Goal: Communication & Community: Answer question/provide support

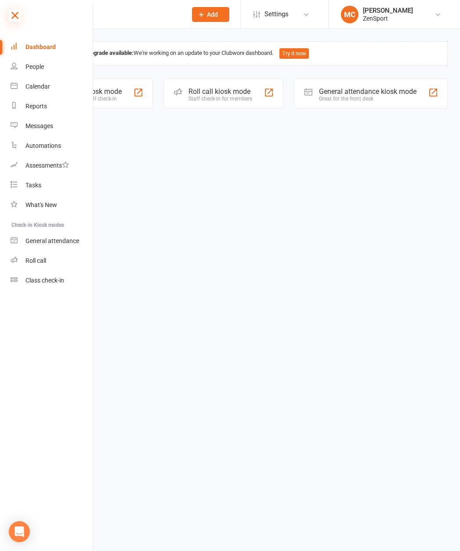
click at [18, 16] on icon at bounding box center [15, 15] width 12 height 12
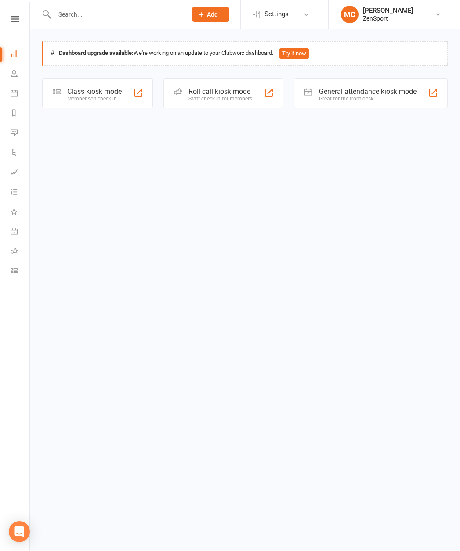
click at [69, 11] on input "text" at bounding box center [116, 14] width 129 height 12
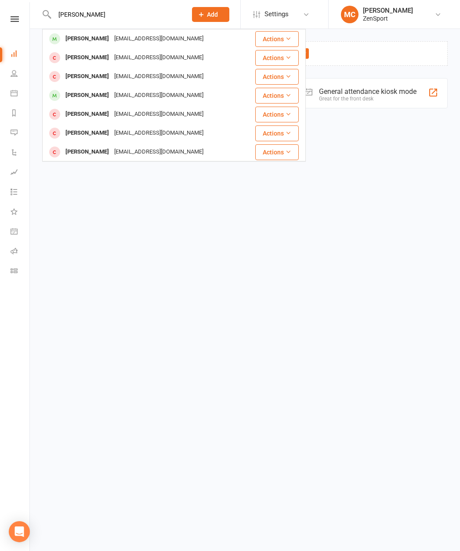
type input "grace green"
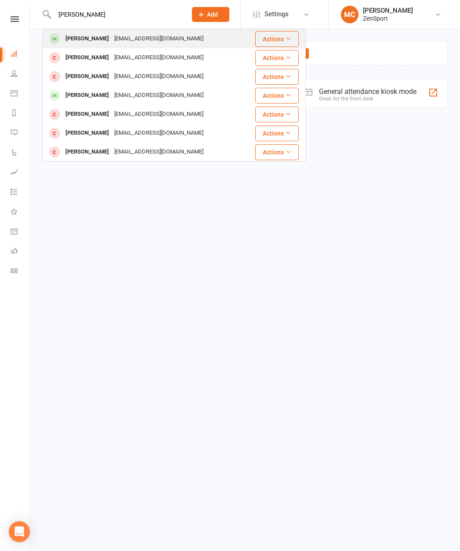
drag, startPoint x: 69, startPoint y: 11, endPoint x: 78, endPoint y: 40, distance: 30.7
click at [78, 40] on div "Grace Greene" at bounding box center [87, 38] width 49 height 13
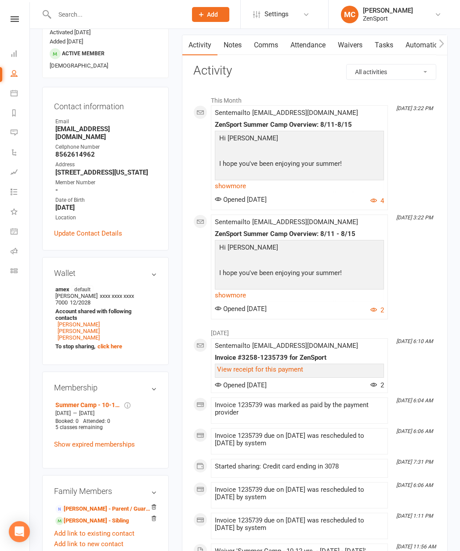
scroll to position [104, 0]
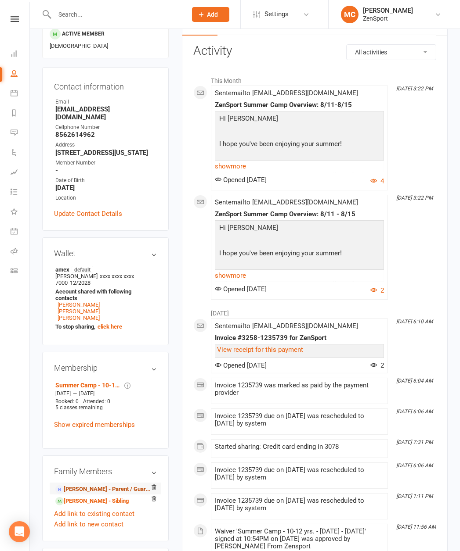
click at [88, 485] on link "Laura Greene - Parent / Guardian" at bounding box center [103, 489] width 97 height 9
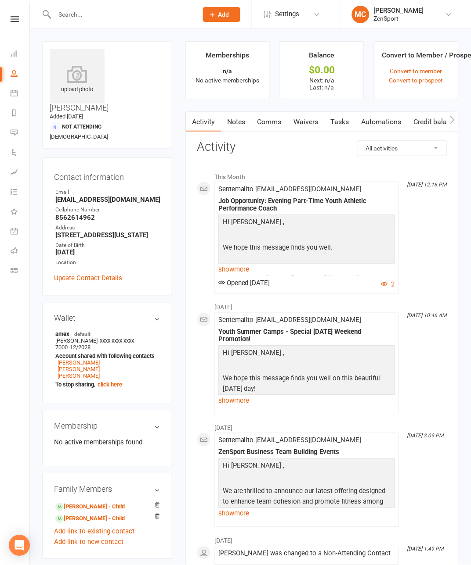
click at [252, 120] on link "Comms" at bounding box center [269, 122] width 36 height 20
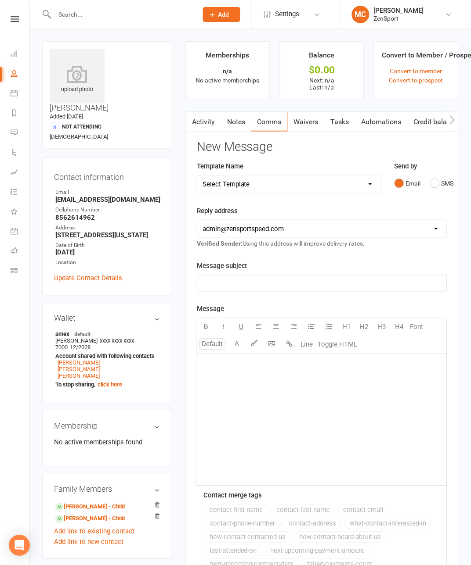
select select "4"
click at [228, 279] on p "﻿" at bounding box center [321, 283] width 239 height 11
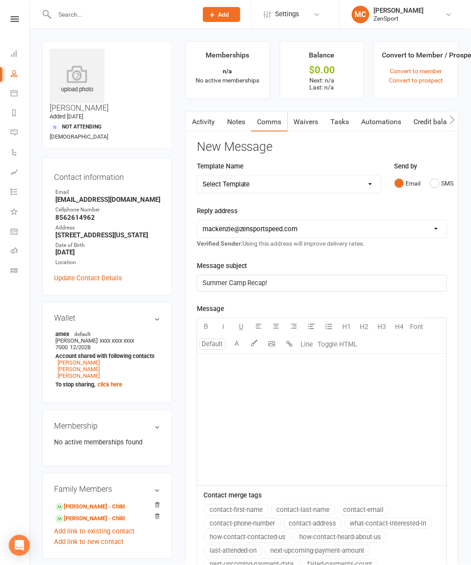
click at [250, 401] on div "﻿" at bounding box center [321, 420] width 249 height 132
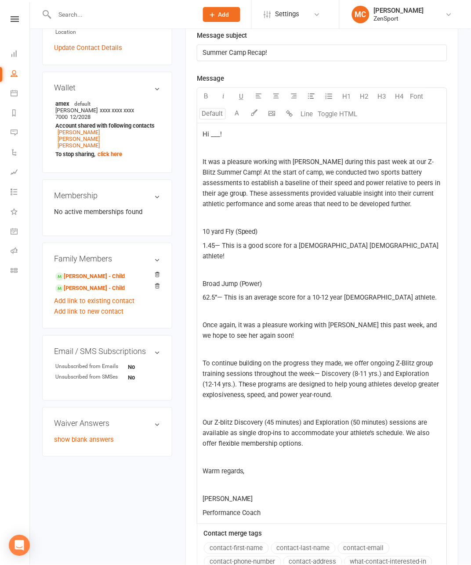
scroll to position [230, 0]
click at [202, 135] on span "Hi ___!" at bounding box center [211, 136] width 19 height 8
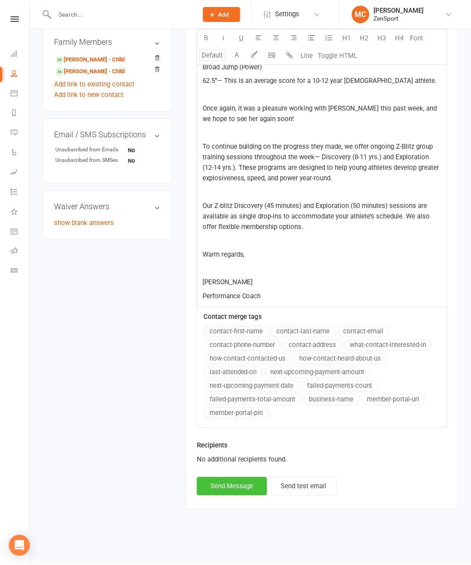
scroll to position [439, 0]
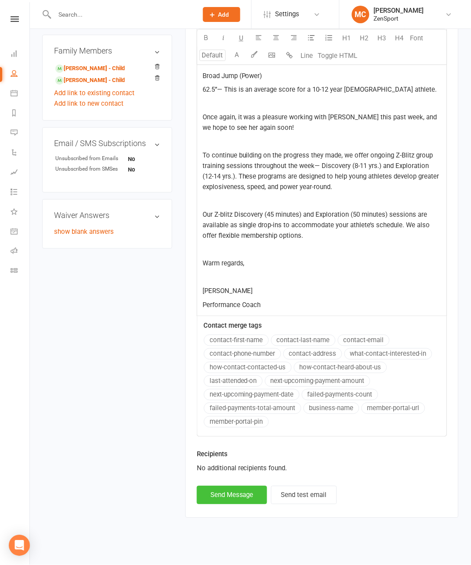
click at [210, 498] on button "Send Message" at bounding box center [232, 495] width 70 height 18
select select "1"
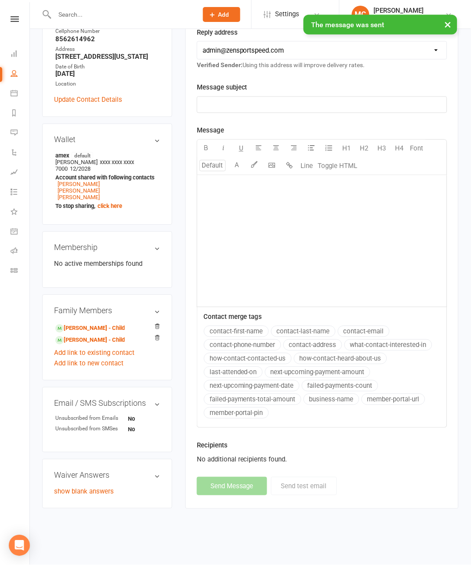
scroll to position [176, 0]
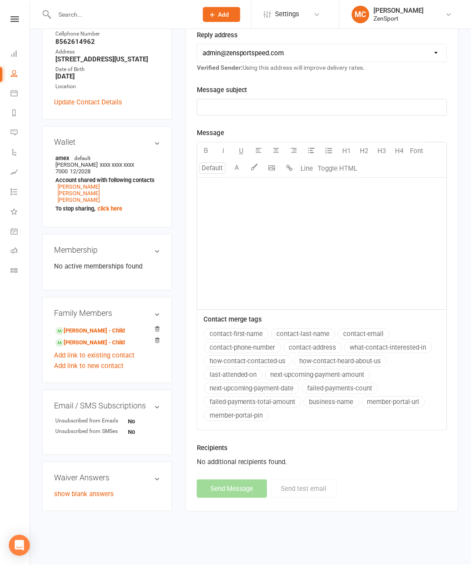
click at [102, 14] on input "text" at bounding box center [122, 14] width 140 height 12
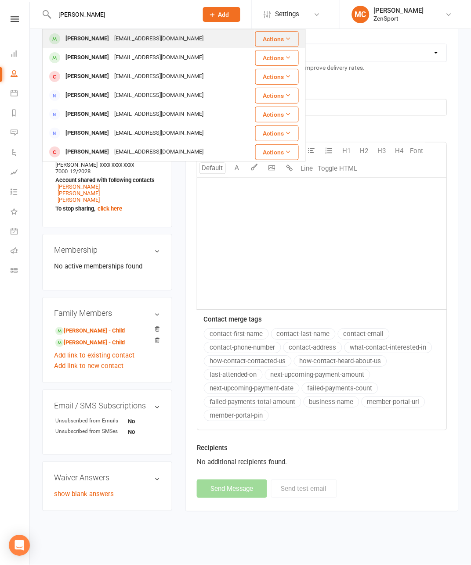
type input "Aayan Patel"
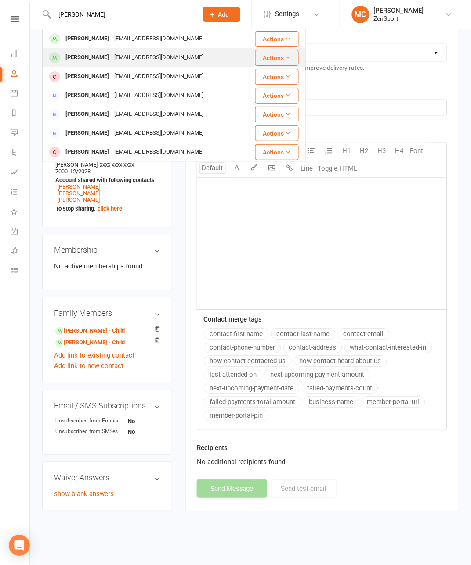
drag, startPoint x: 85, startPoint y: 31, endPoint x: 80, endPoint y: 60, distance: 29.4
click at [80, 60] on div "Ayaan Patel" at bounding box center [87, 57] width 49 height 13
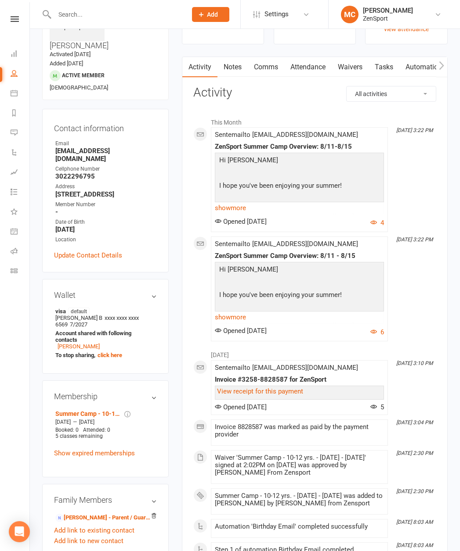
scroll to position [70, 0]
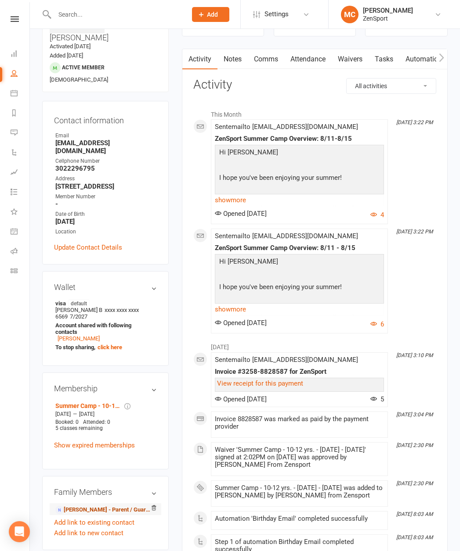
click at [79, 498] on link "Chirag Patel - Parent / Guardian" at bounding box center [103, 510] width 97 height 9
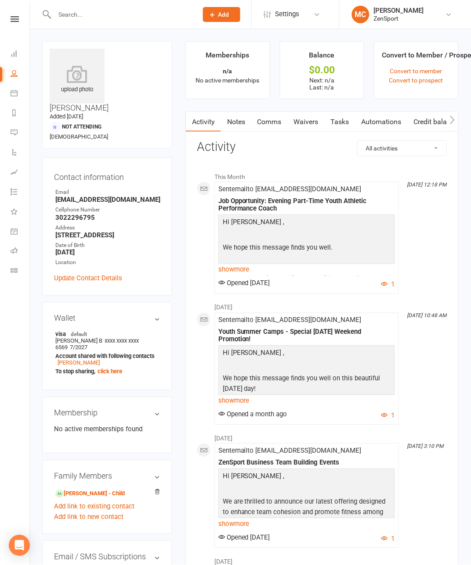
click at [254, 125] on link "Comms" at bounding box center [269, 122] width 36 height 20
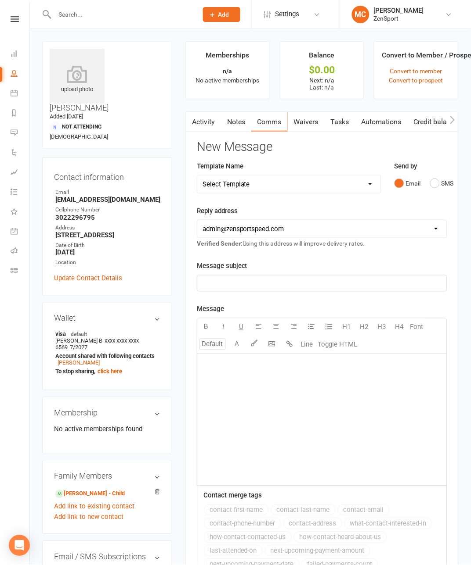
select select "4"
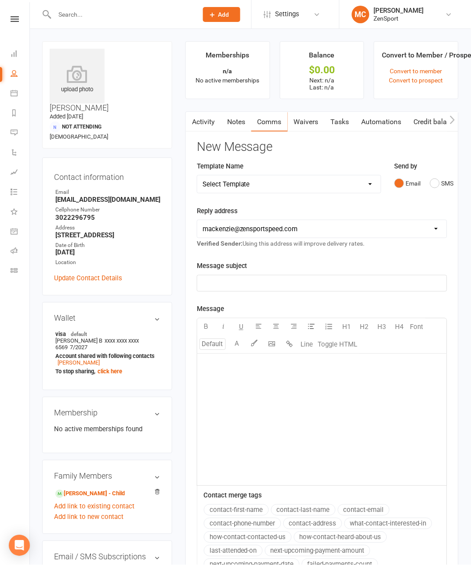
click at [231, 281] on p "﻿" at bounding box center [321, 283] width 239 height 11
click at [230, 407] on div "﻿" at bounding box center [321, 420] width 249 height 132
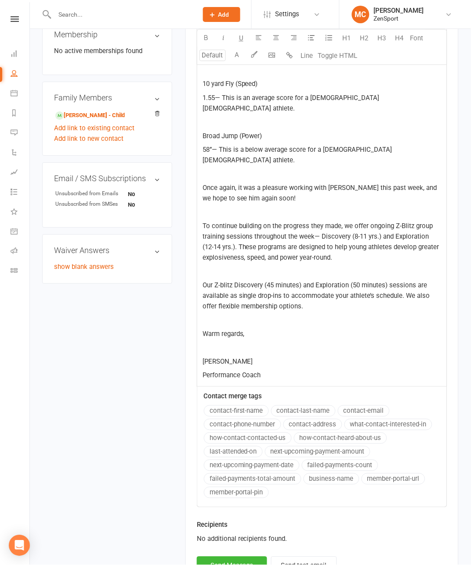
scroll to position [241, 0]
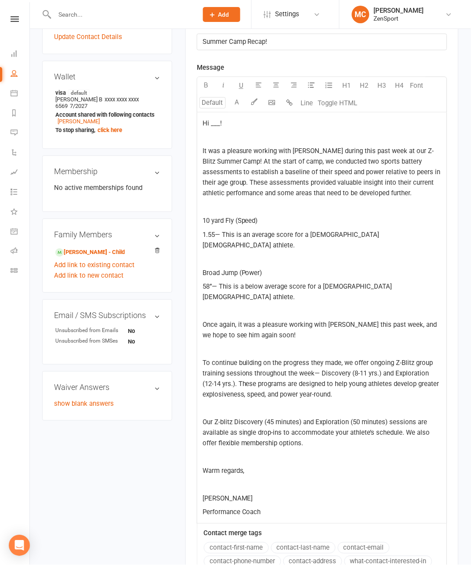
click at [202, 125] on span "Hi ___!" at bounding box center [211, 124] width 19 height 8
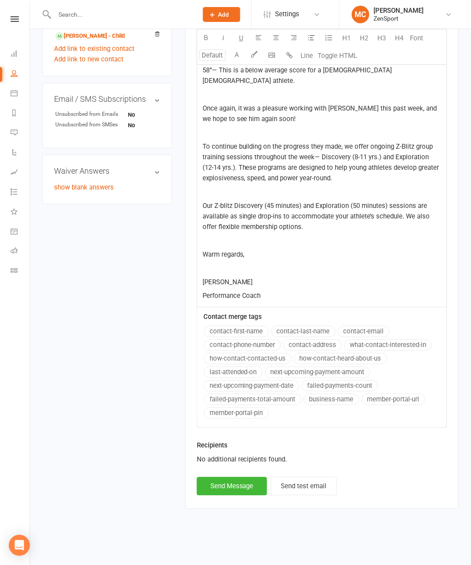
scroll to position [439, 0]
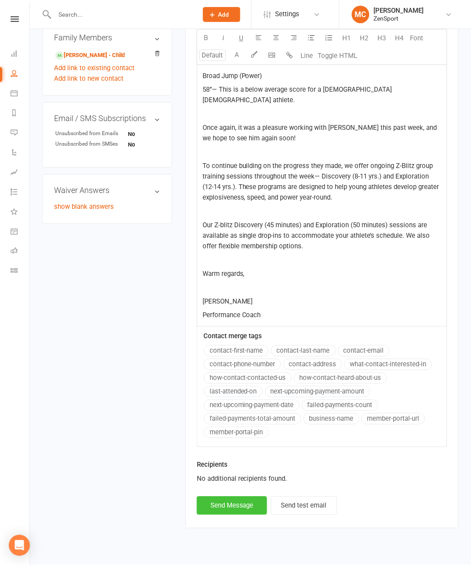
click at [210, 498] on button "Send Message" at bounding box center [232, 506] width 70 height 18
select select "1"
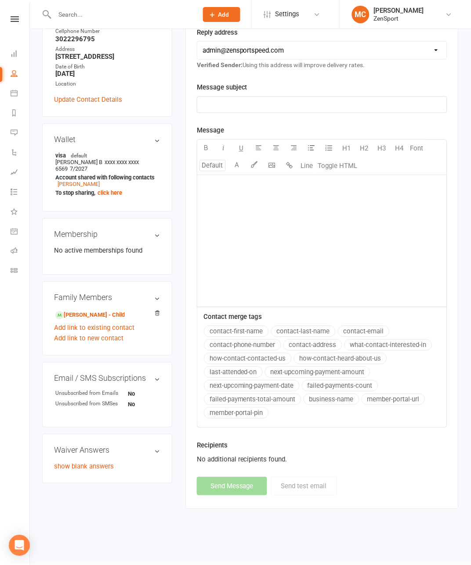
scroll to position [176, 0]
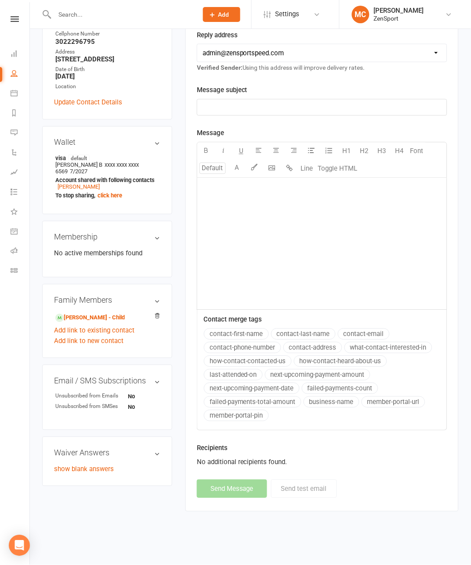
click at [79, 14] on input "text" at bounding box center [122, 14] width 140 height 12
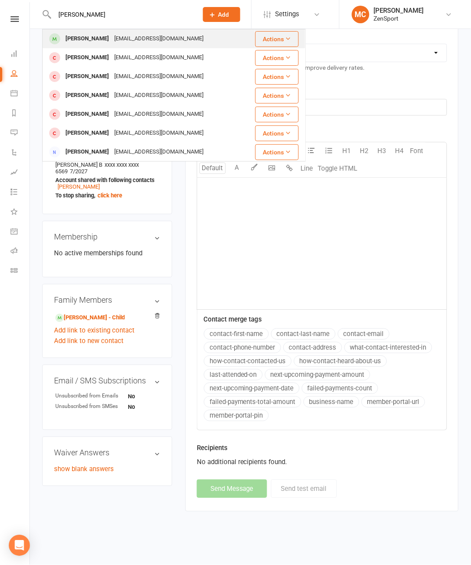
type input "Maxwell"
drag, startPoint x: 83, startPoint y: 31, endPoint x: 97, endPoint y: 40, distance: 16.8
click at [97, 40] on div "Maxwell Green" at bounding box center [87, 38] width 49 height 13
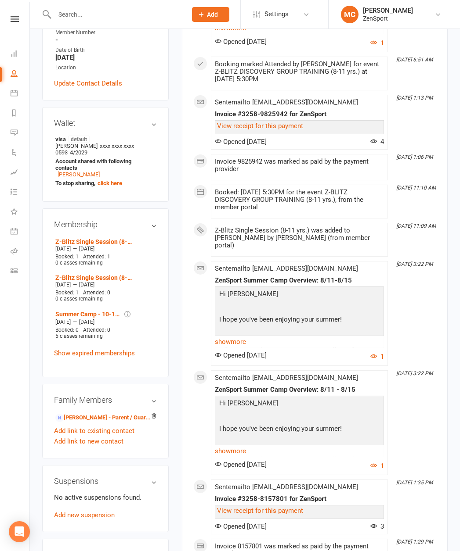
scroll to position [250, 0]
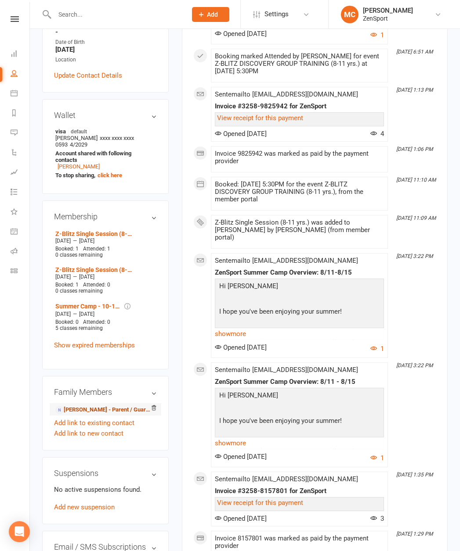
click at [79, 406] on link "Justin Green - Parent / Guardian" at bounding box center [103, 410] width 97 height 9
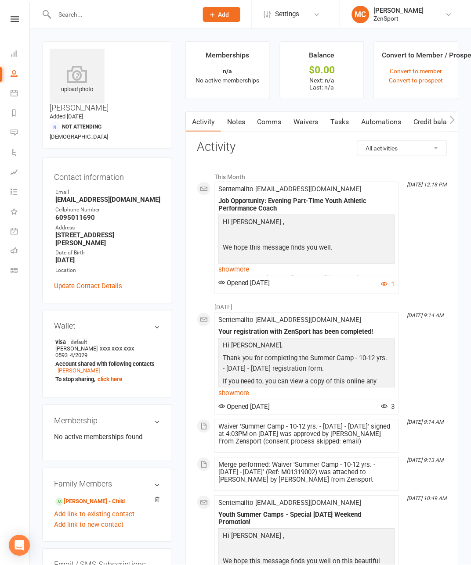
click at [251, 122] on link "Comms" at bounding box center [269, 122] width 36 height 20
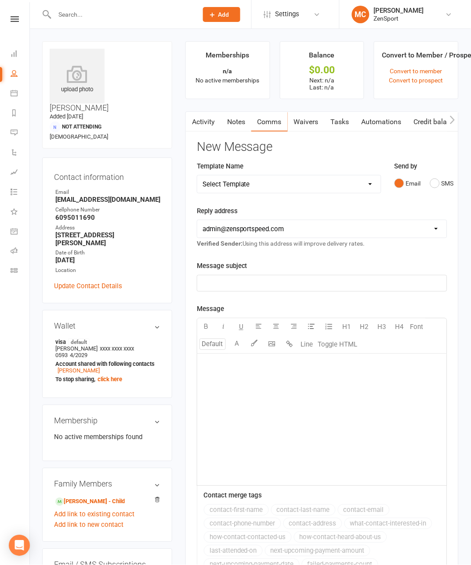
select select "4"
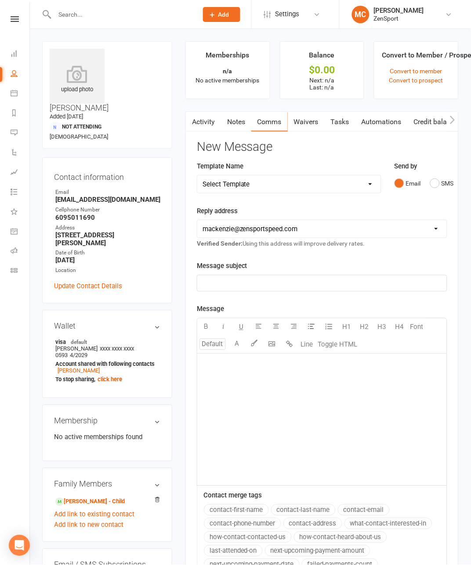
click at [221, 281] on p "﻿" at bounding box center [321, 283] width 239 height 11
click at [244, 416] on div "﻿" at bounding box center [321, 420] width 249 height 132
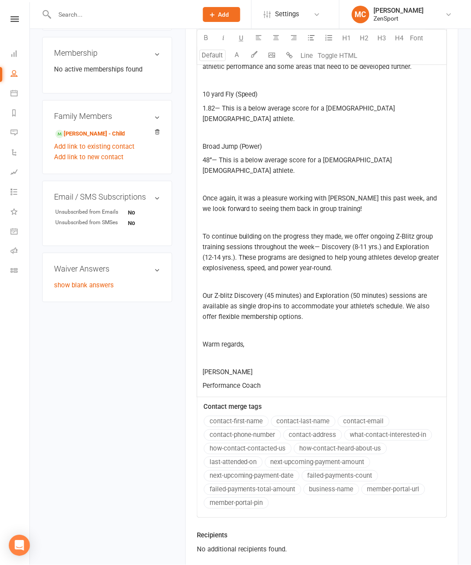
scroll to position [194, 0]
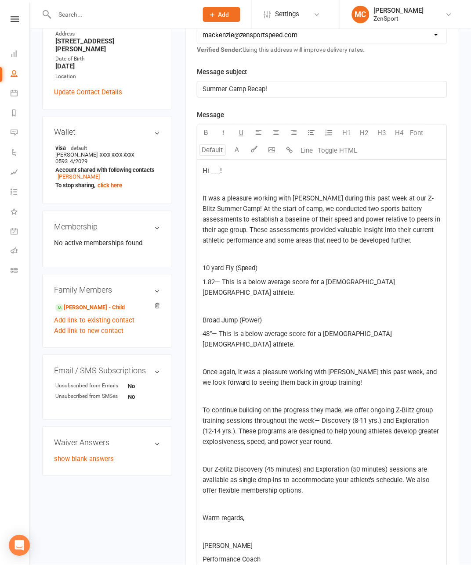
click at [202, 173] on span "Hi ___!" at bounding box center [211, 171] width 19 height 8
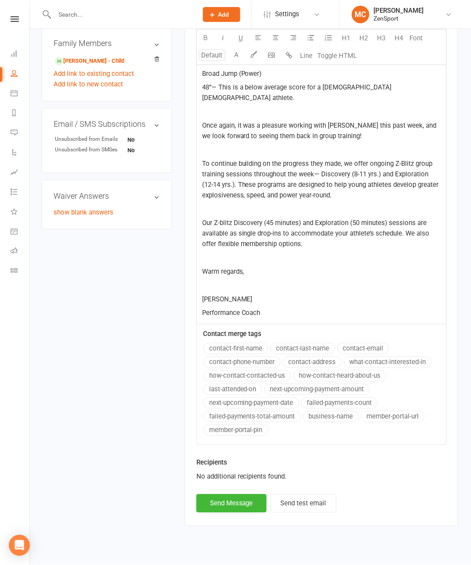
scroll to position [439, 0]
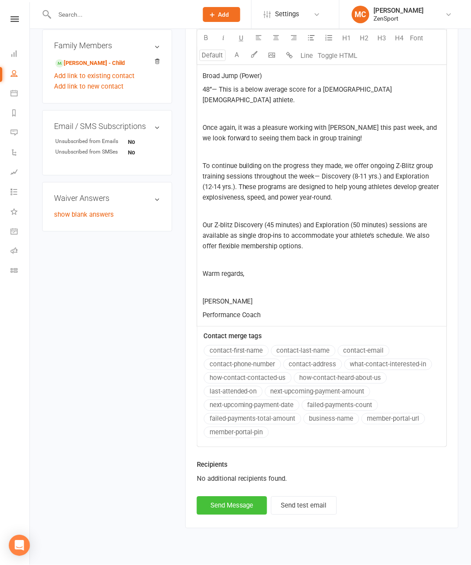
click at [202, 498] on button "Send Message" at bounding box center [232, 506] width 70 height 18
select select "1"
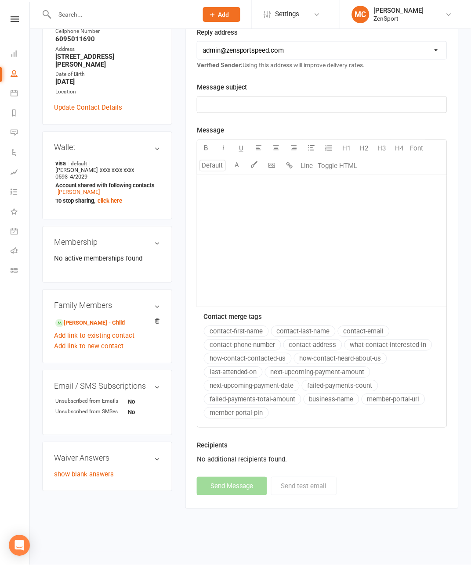
scroll to position [176, 0]
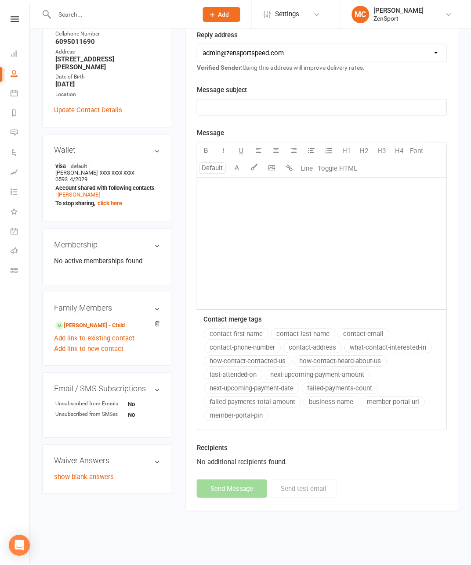
click at [76, 13] on input "text" at bounding box center [122, 14] width 140 height 12
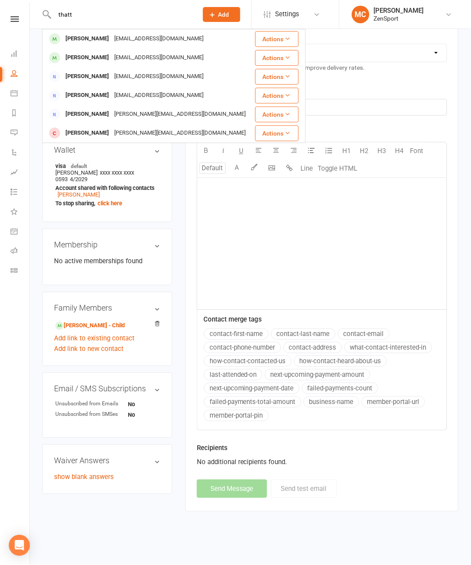
type input "that"
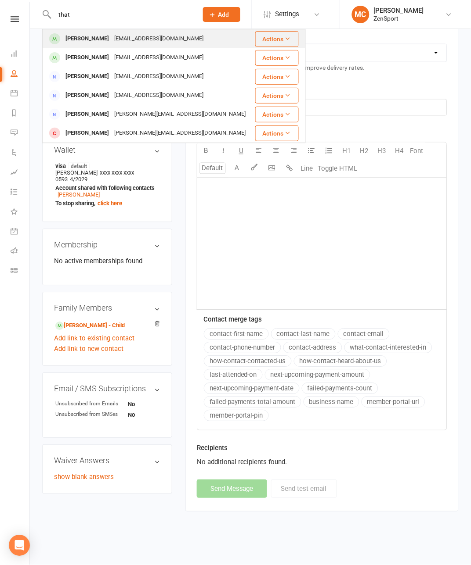
drag, startPoint x: 86, startPoint y: 27, endPoint x: 91, endPoint y: 39, distance: 13.2
click at [91, 39] on div "Leah Thattarkunnel" at bounding box center [87, 38] width 49 height 13
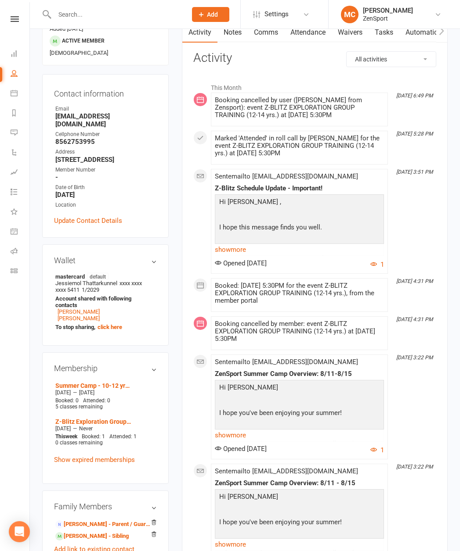
scroll to position [119, 0]
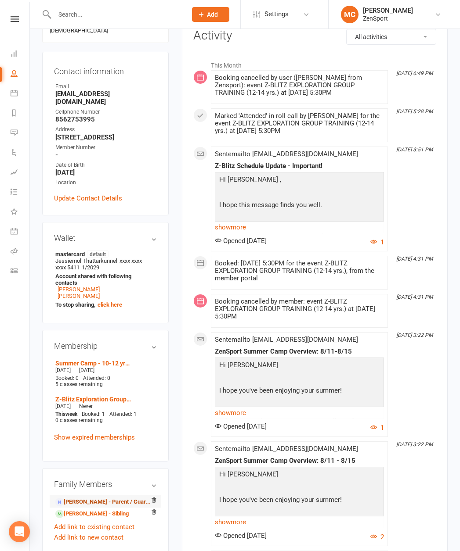
click at [82, 498] on link "Jessie Thattarkunnel - Parent / Guardian" at bounding box center [103, 502] width 97 height 9
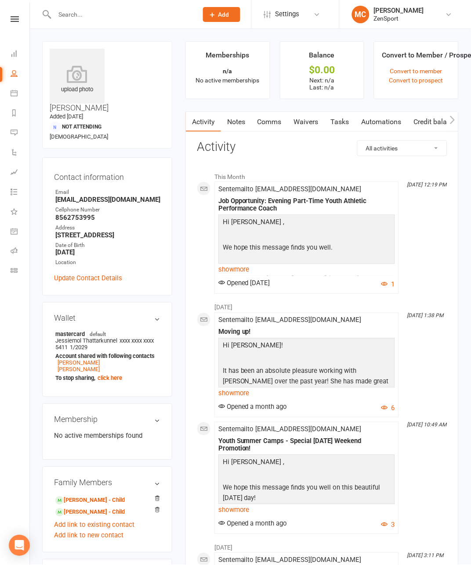
click at [251, 122] on link "Comms" at bounding box center [269, 122] width 36 height 20
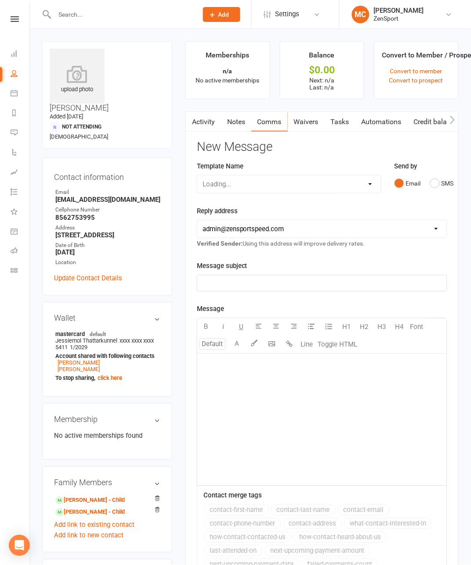
select select "4"
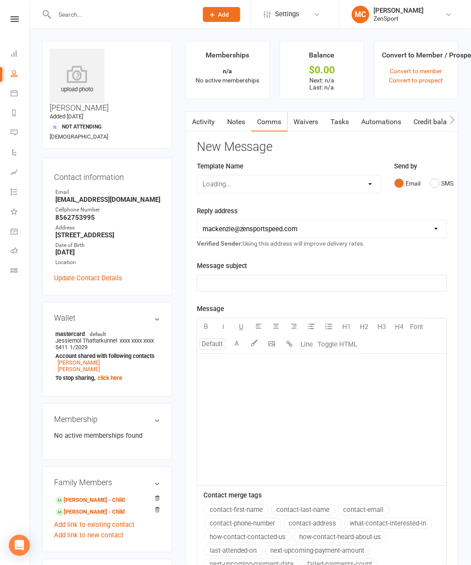
click at [221, 280] on p "﻿" at bounding box center [321, 283] width 239 height 11
click at [251, 400] on div "﻿" at bounding box center [321, 420] width 249 height 132
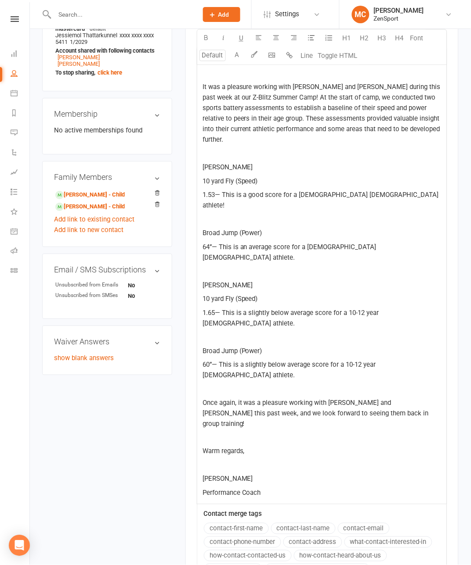
scroll to position [248, 0]
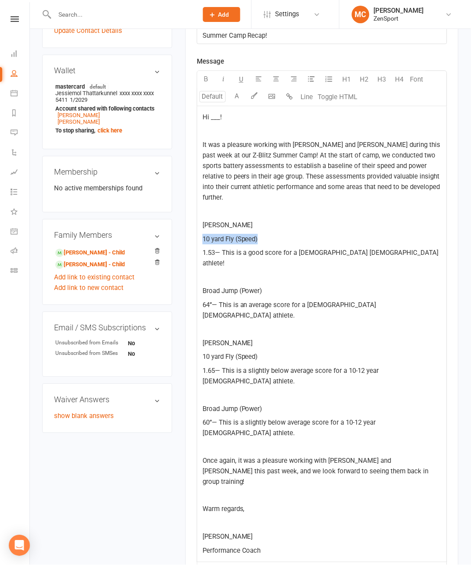
drag, startPoint x: 234, startPoint y: 245, endPoint x: 173, endPoint y: 241, distance: 62.0
click at [185, 241] on div "Activity Notes Comms Waivers Tasks Automations Credit balance New Message Templ…" at bounding box center [321, 315] width 273 height 902
click at [202, 78] on icon "button" at bounding box center [205, 79] width 7 height 7
drag, startPoint x: 245, startPoint y: 289, endPoint x: 165, endPoint y: 288, distance: 79.4
click at [185, 288] on div "Activity Notes Comms Waivers Tasks Automations Credit balance New Message Templ…" at bounding box center [321, 315] width 273 height 902
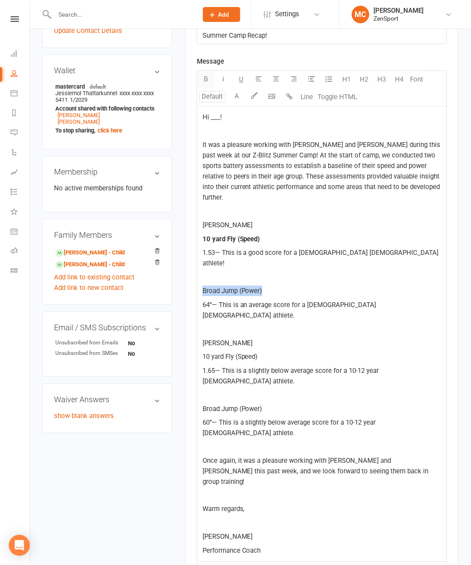
click at [202, 79] on icon "button" at bounding box center [205, 79] width 7 height 7
drag, startPoint x: 240, startPoint y: 351, endPoint x: 174, endPoint y: 351, distance: 65.4
click at [197, 351] on div "Hi ___! ﻿ It was a pleasure working with Leah and Naomi during this past week a…" at bounding box center [321, 335] width 249 height 456
click at [202, 76] on icon "button" at bounding box center [205, 79] width 7 height 7
drag, startPoint x: 243, startPoint y: 407, endPoint x: 176, endPoint y: 403, distance: 67.7
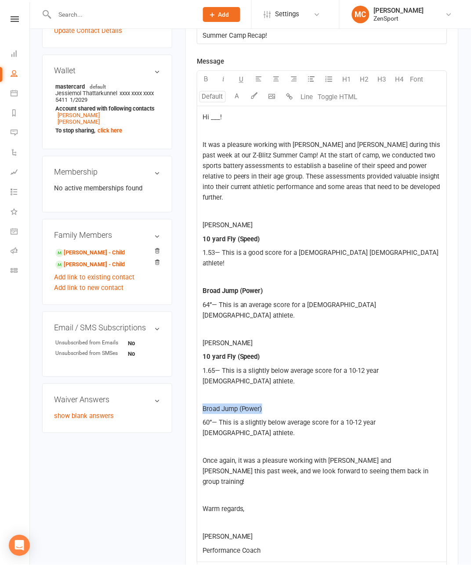
click at [197, 403] on div "Hi ___! ﻿ It was a pleasure working with Leah and Naomi during this past week a…" at bounding box center [321, 335] width 249 height 456
drag, startPoint x: 181, startPoint y: 79, endPoint x: 227, endPoint y: 273, distance: 200.3
click at [202, 79] on icon "button" at bounding box center [205, 79] width 7 height 7
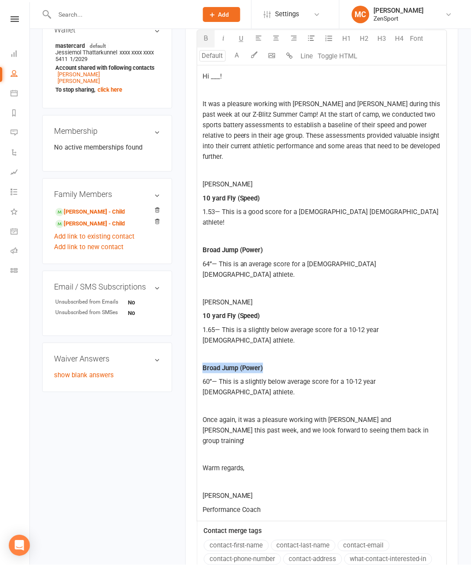
scroll to position [255, 0]
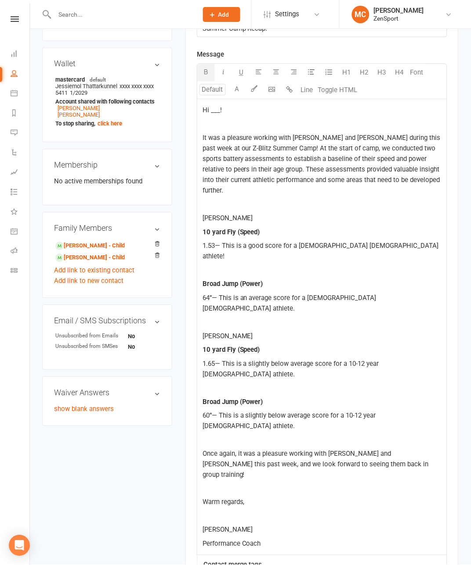
click at [202, 110] on span "Hi ___!" at bounding box center [211, 110] width 19 height 8
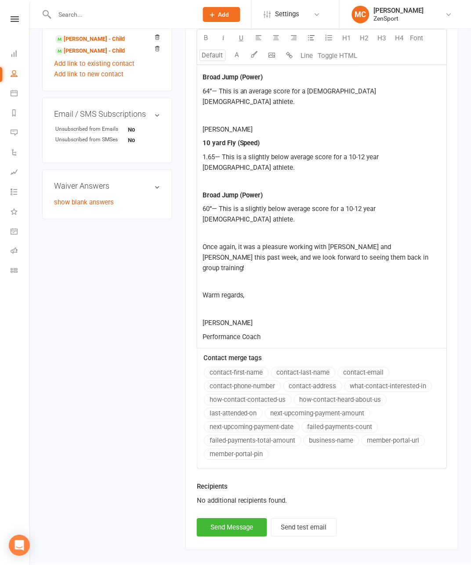
scroll to position [442, 0]
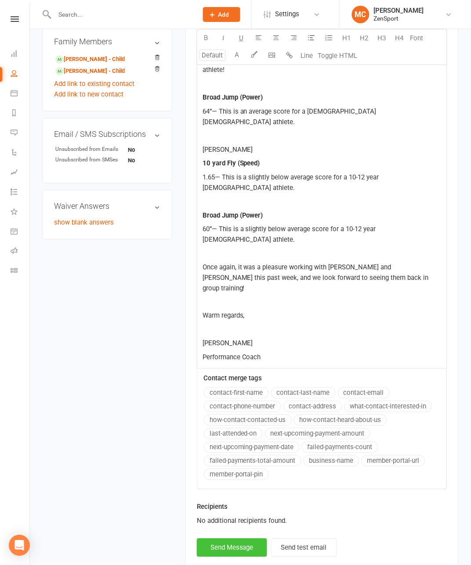
click at [207, 498] on button "Send Message" at bounding box center [232, 548] width 70 height 18
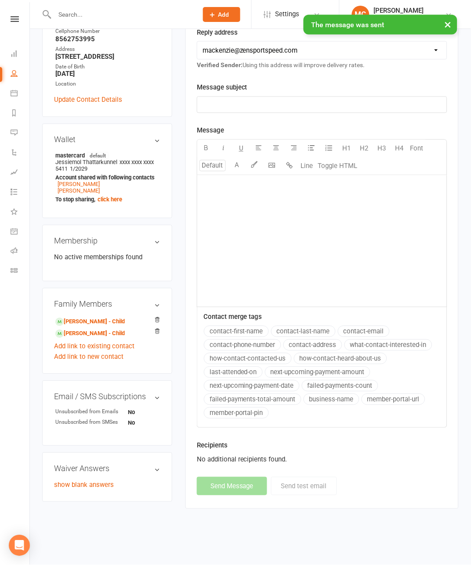
select select "1"
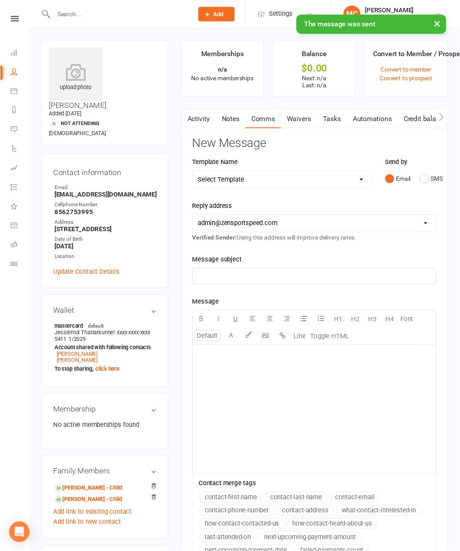
scroll to position [0, 0]
click at [108, 11] on input "text" at bounding box center [122, 14] width 140 height 12
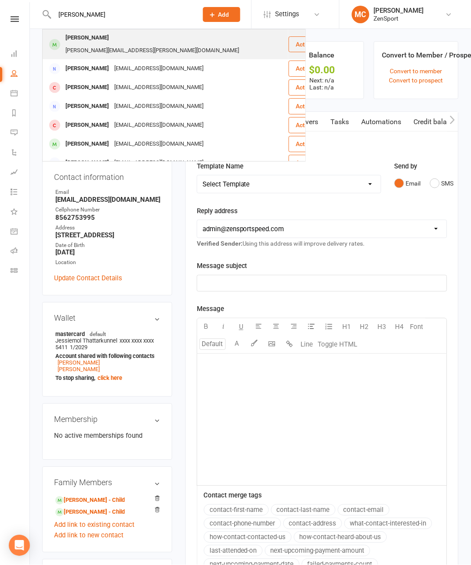
type input "Cole brig"
click at [88, 39] on div "Cole Brigandi" at bounding box center [87, 38] width 49 height 13
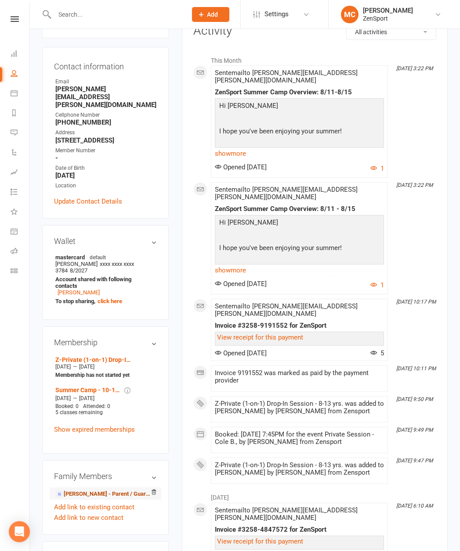
scroll to position [127, 0]
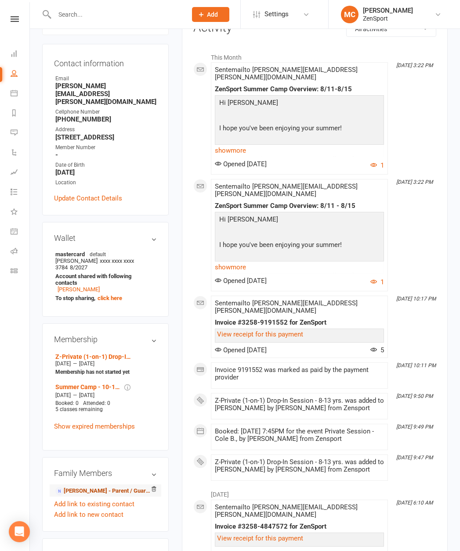
click at [86, 487] on link "Stephanie Brigandi - Parent / Guardian" at bounding box center [103, 491] width 97 height 9
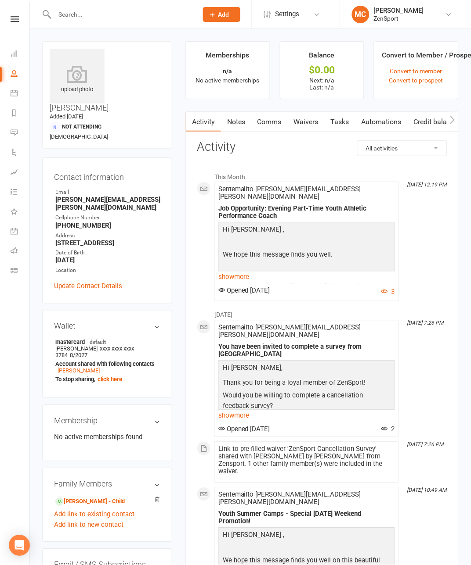
click at [258, 124] on link "Comms" at bounding box center [269, 122] width 36 height 20
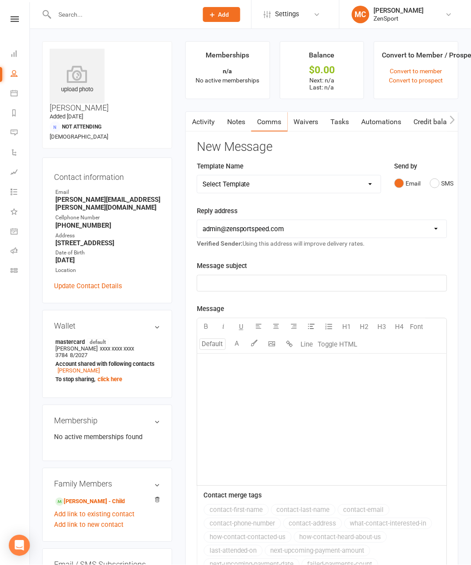
select select "4"
click at [235, 277] on div "﻿" at bounding box center [321, 284] width 249 height 16
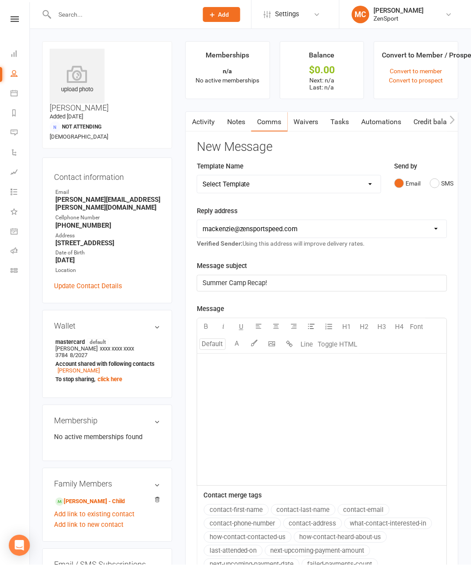
click at [286, 388] on div "﻿" at bounding box center [321, 420] width 249 height 132
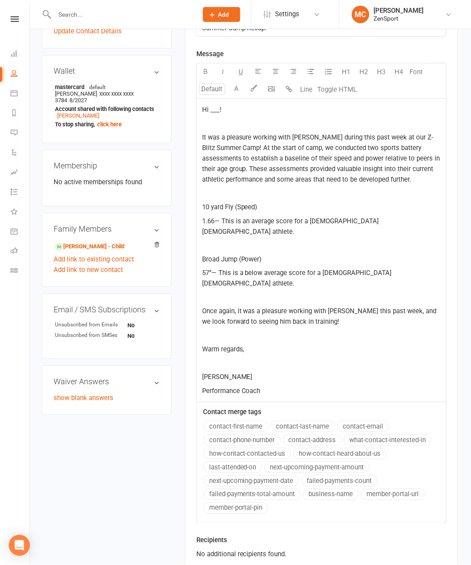
scroll to position [255, 0]
click at [104, 212] on div "upload photo Stephanie Brigandi Added 1 June, 2024 Not Attending 39 years old C…" at bounding box center [250, 206] width 429 height 840
click at [202, 72] on icon "button" at bounding box center [205, 71] width 7 height 7
drag, startPoint x: 245, startPoint y: 256, endPoint x: 166, endPoint y: 256, distance: 79.0
click at [185, 256] on div "Activity Notes Comms Waivers Tasks Automations Credit balance New Message Templ…" at bounding box center [321, 230] width 273 height 749
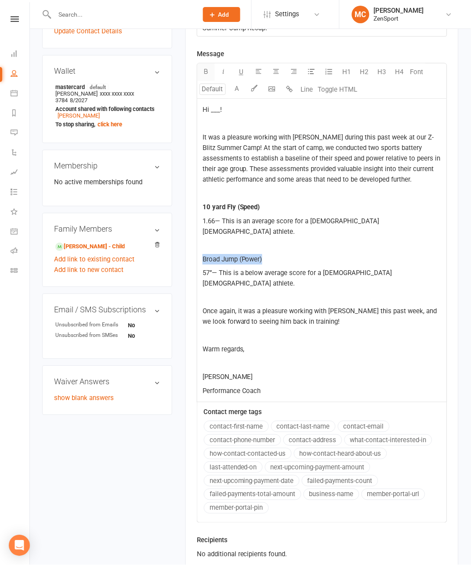
click at [202, 71] on icon "button" at bounding box center [205, 71] width 7 height 7
click at [202, 109] on span "Hi ___!" at bounding box center [211, 110] width 19 height 8
click at [202, 108] on span "HiStephanie!" at bounding box center [220, 110] width 37 height 8
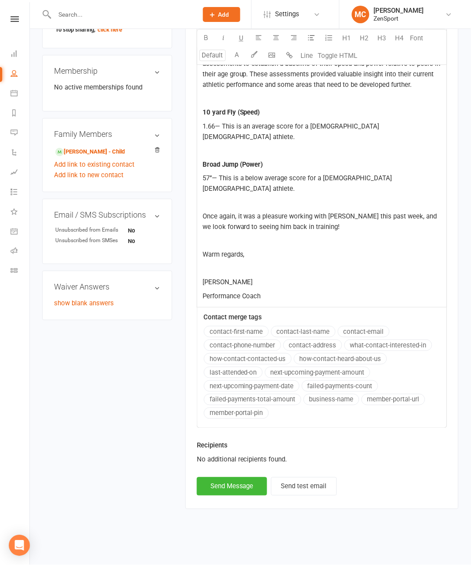
scroll to position [333, 0]
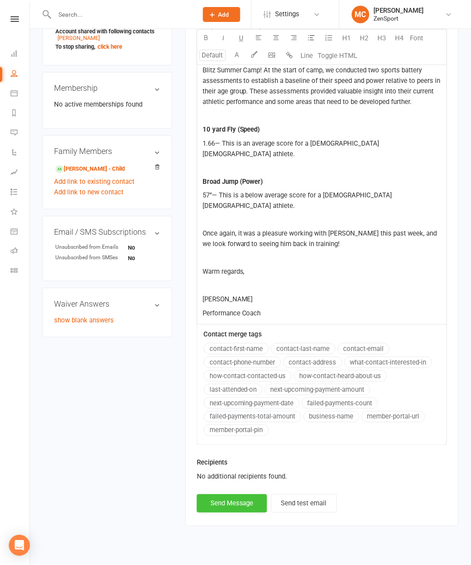
click at [205, 498] on button "Send Message" at bounding box center [232, 504] width 70 height 18
select select "1"
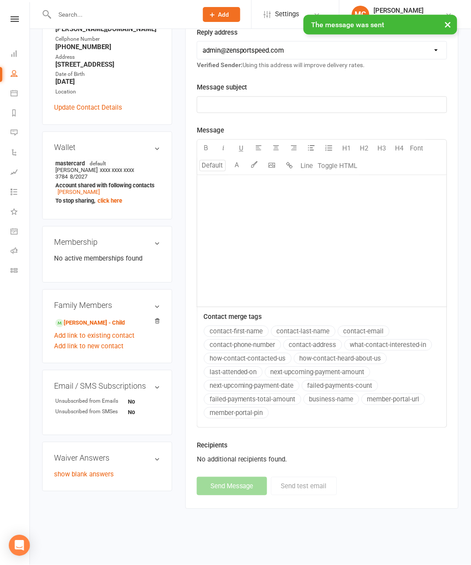
scroll to position [176, 0]
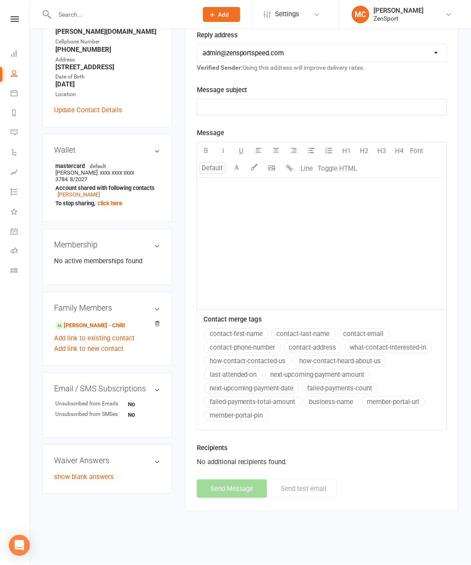
click at [89, 15] on input "text" at bounding box center [122, 14] width 140 height 12
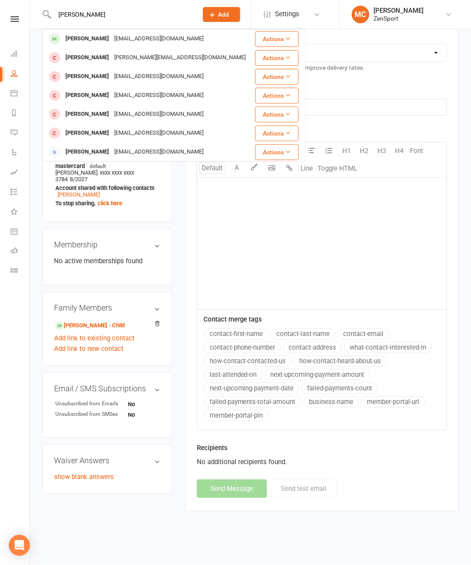
type input "Dylan Wynne"
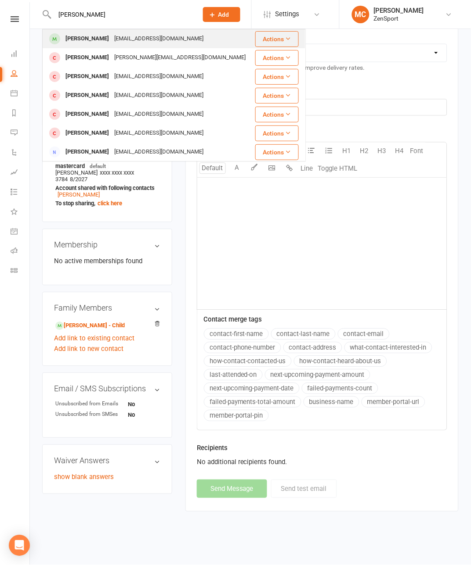
drag, startPoint x: 139, startPoint y: 25, endPoint x: 86, endPoint y: 39, distance: 55.4
click at [86, 39] on div "Dylan Wynne" at bounding box center [87, 38] width 49 height 13
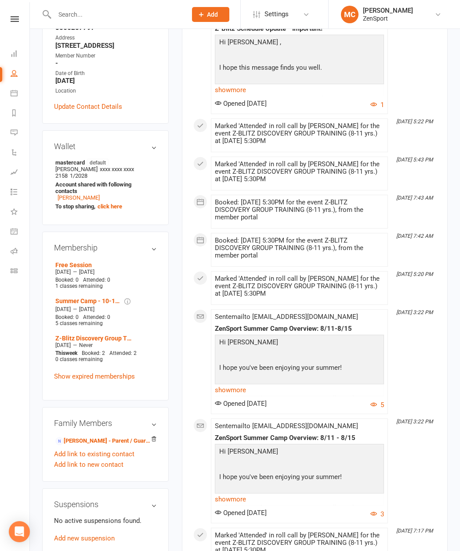
scroll to position [216, 0]
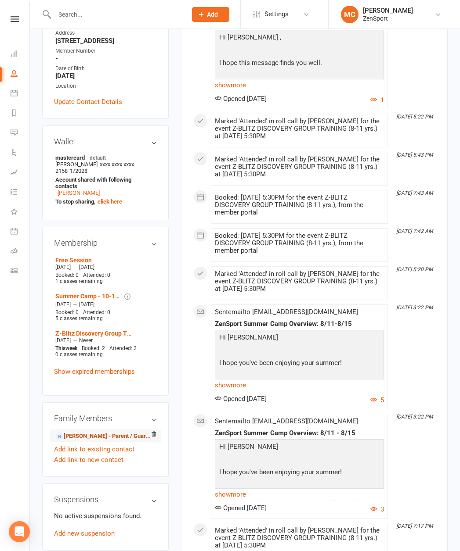
click at [84, 432] on link "nicole wynne - Parent / Guardian" at bounding box center [103, 436] width 97 height 9
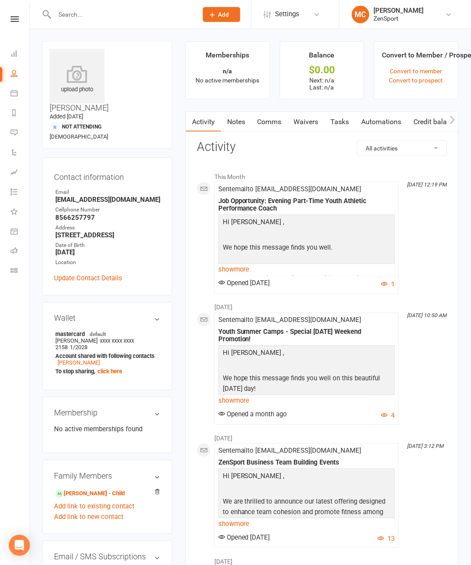
click at [251, 124] on link "Comms" at bounding box center [269, 122] width 36 height 20
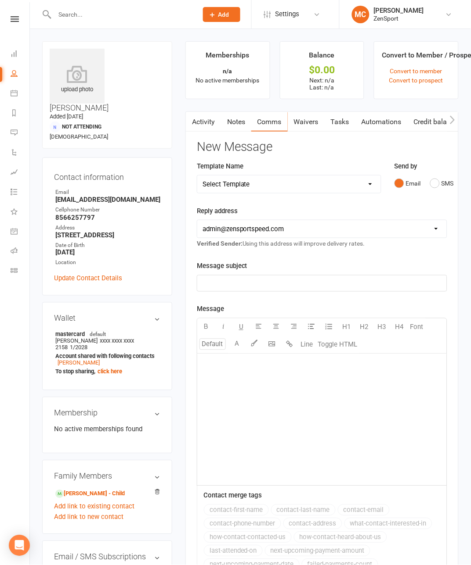
select select "4"
click at [233, 278] on p "﻿" at bounding box center [321, 283] width 239 height 11
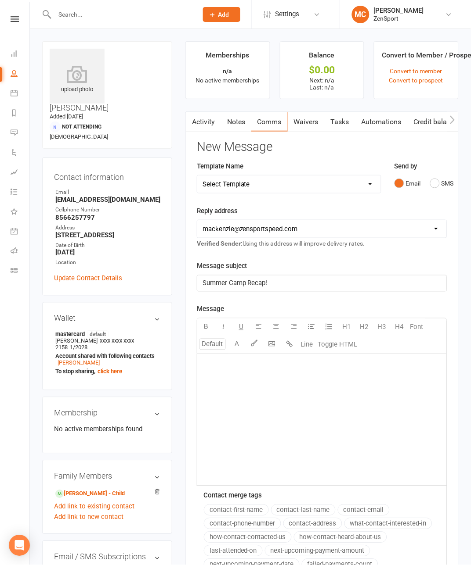
click at [273, 399] on div "﻿" at bounding box center [321, 420] width 249 height 132
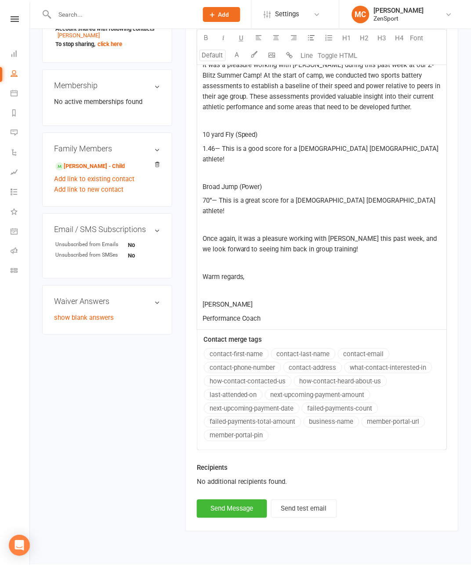
scroll to position [272, 0]
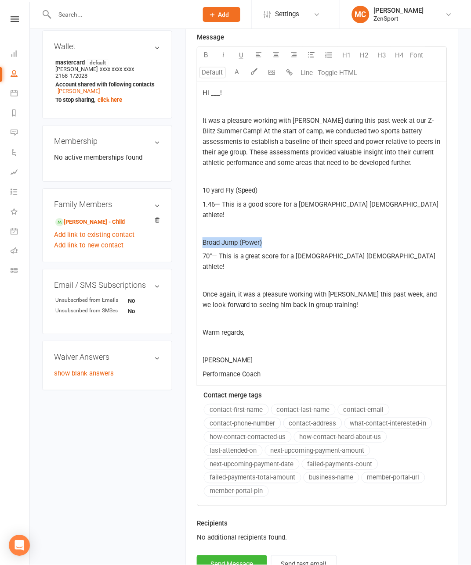
drag, startPoint x: 210, startPoint y: 236, endPoint x: 166, endPoint y: 236, distance: 43.9
click at [185, 236] on div "Activity Notes Comms Waivers Tasks Automations Credit balance New Message Templ…" at bounding box center [321, 213] width 273 height 749
click at [202, 53] on icon "button" at bounding box center [205, 54] width 7 height 7
drag, startPoint x: 240, startPoint y: 198, endPoint x: 170, endPoint y: 197, distance: 69.8
click at [185, 197] on div "Activity Notes Comms Waivers Tasks Automations Credit balance New Message Templ…" at bounding box center [321, 213] width 273 height 749
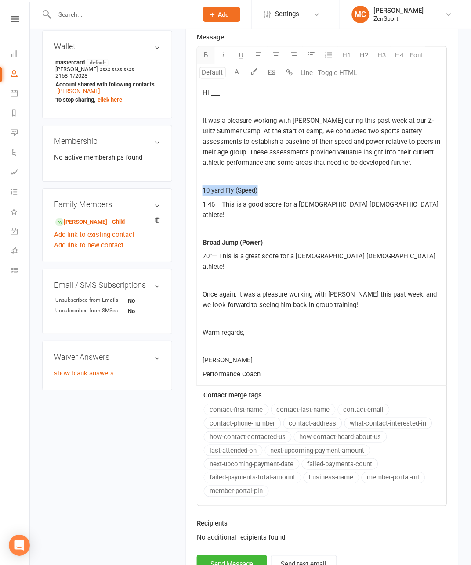
click at [202, 55] on icon "button" at bounding box center [205, 54] width 7 height 7
click at [202, 94] on span "Hi ___!" at bounding box center [211, 93] width 19 height 8
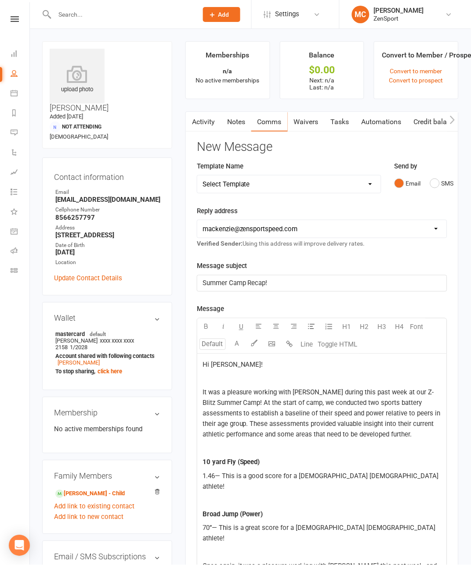
scroll to position [0, 0]
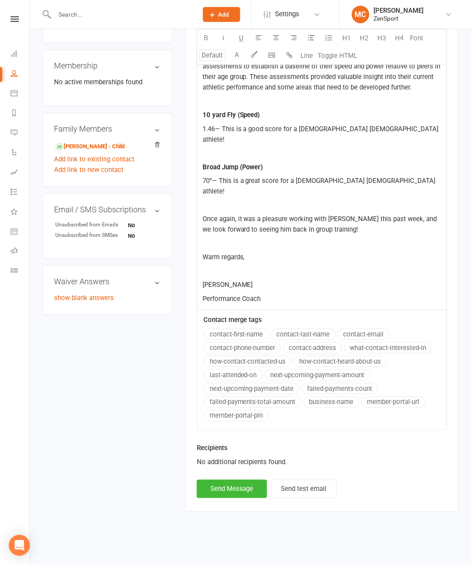
click at [207, 480] on div "Recipients No additional recipients found." at bounding box center [321, 461] width 263 height 37
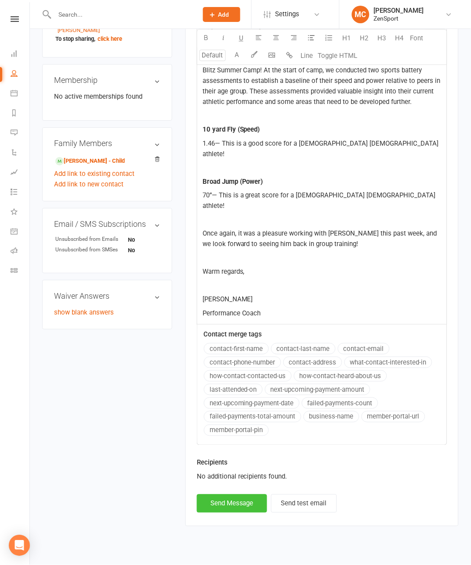
click at [208, 498] on button "Send Message" at bounding box center [232, 504] width 70 height 18
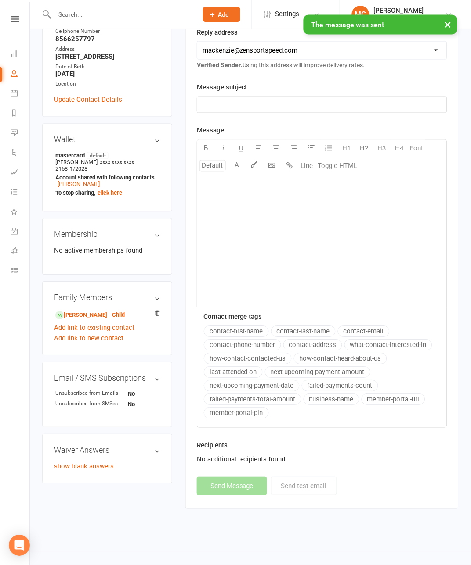
select select "1"
click at [106, 14] on input "text" at bounding box center [122, 14] width 140 height 12
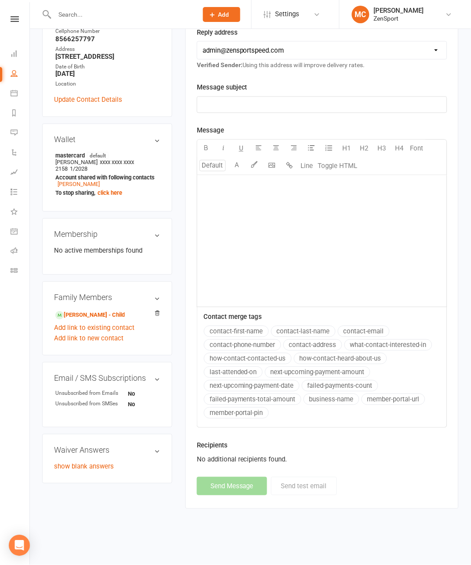
scroll to position [176, 0]
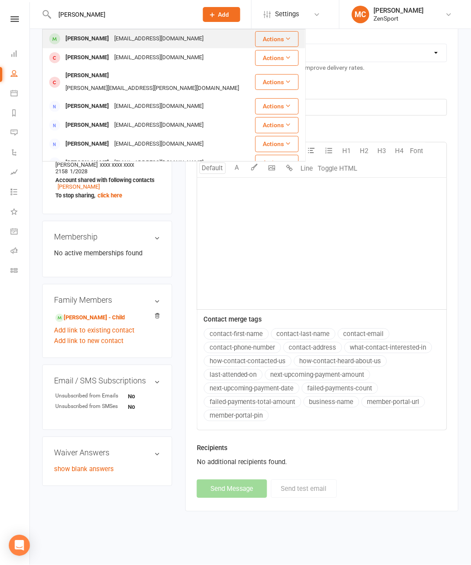
type input "Thomas Paz"
drag, startPoint x: 91, startPoint y: 30, endPoint x: 79, endPoint y: 39, distance: 14.9
click at [79, 39] on div "Thomas Paz" at bounding box center [87, 38] width 49 height 13
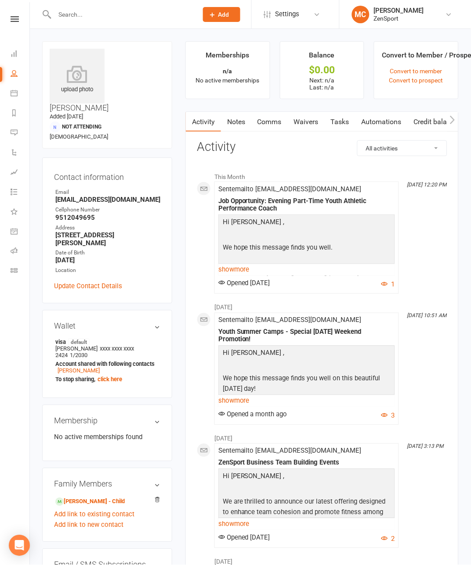
click at [251, 120] on link "Comms" at bounding box center [269, 122] width 36 height 20
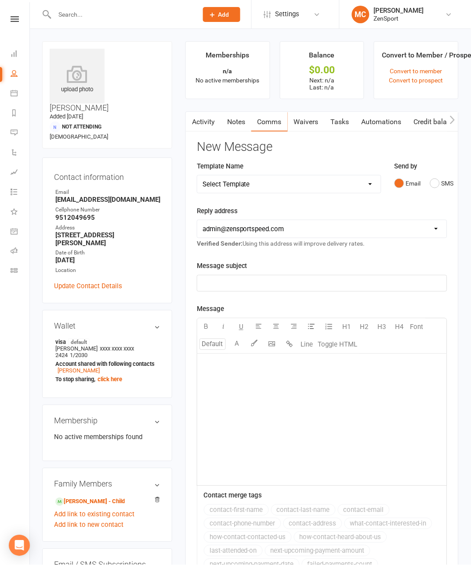
select select "4"
click at [238, 277] on div "﻿" at bounding box center [321, 284] width 249 height 16
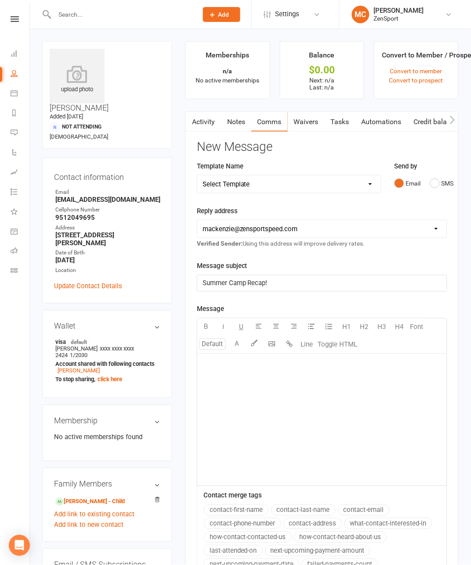
click at [256, 375] on div "﻿" at bounding box center [321, 420] width 249 height 132
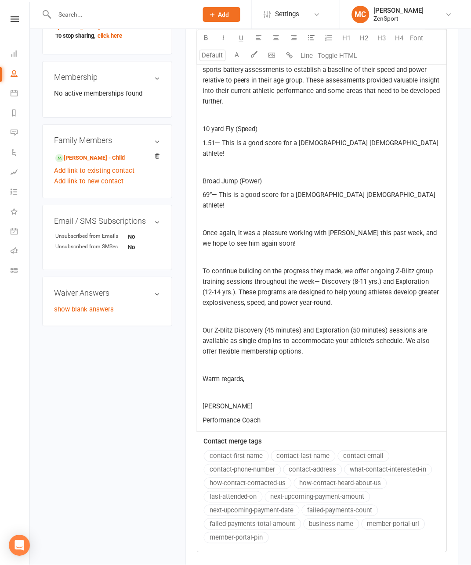
scroll to position [345, 0]
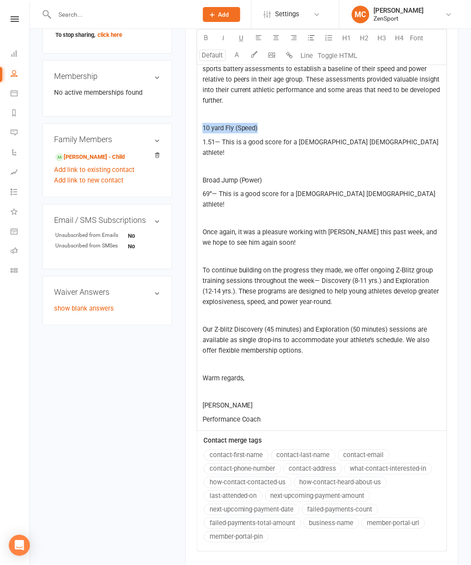
drag, startPoint x: 223, startPoint y: 135, endPoint x: 170, endPoint y: 133, distance: 52.3
click at [185, 133] on div "Activity Notes Comms Waivers Tasks Automations Credit balance New Message Templ…" at bounding box center [321, 199] width 273 height 867
click at [202, 36] on icon "button" at bounding box center [205, 37] width 7 height 7
drag, startPoint x: 228, startPoint y: 178, endPoint x: 173, endPoint y: 176, distance: 54.9
click at [197, 176] on div "Hi ___! ﻿ It was a pleasure meeting and working with Thomas during this past we…" at bounding box center [321, 220] width 249 height 422
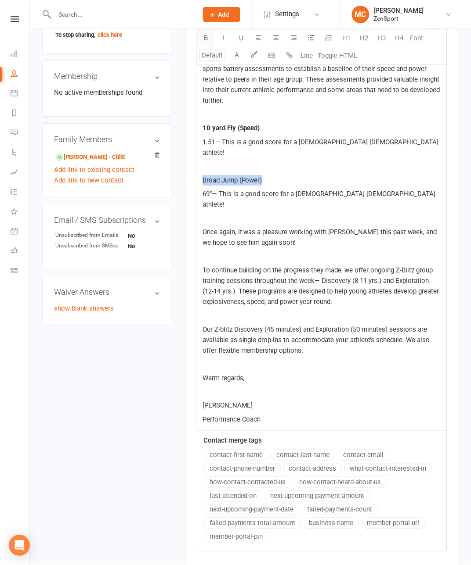
click at [202, 37] on icon "button" at bounding box center [205, 37] width 7 height 7
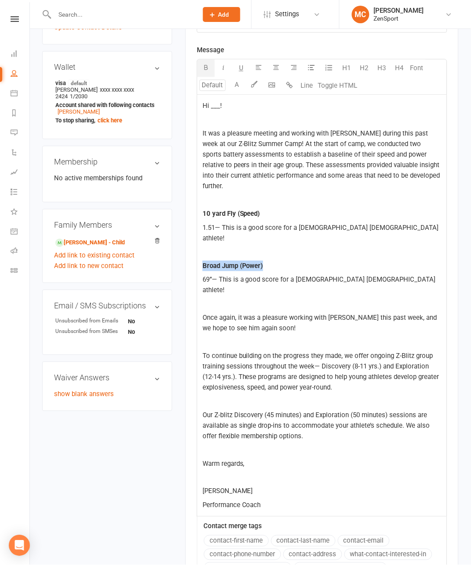
click at [202, 107] on span "Hi ___!" at bounding box center [211, 106] width 19 height 8
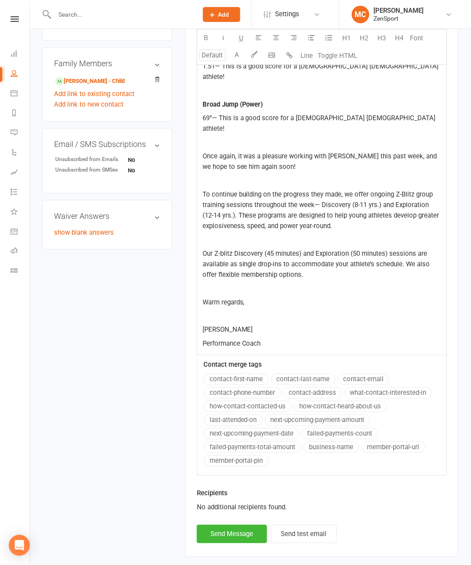
scroll to position [439, 0]
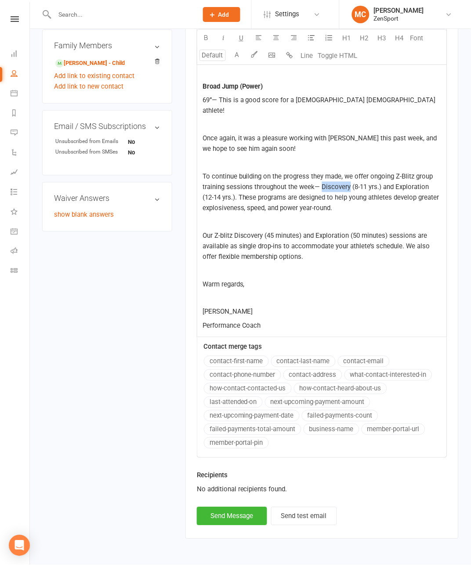
drag, startPoint x: 179, startPoint y: 182, endPoint x: 207, endPoint y: 182, distance: 27.7
click at [207, 182] on span "To continue building on the progress they made, we offer ongoing Z-Blitz group …" at bounding box center [321, 193] width 238 height 40
click at [197, 42] on button "button" at bounding box center [206, 38] width 18 height 18
drag, startPoint x: 210, startPoint y: 184, endPoint x: 238, endPoint y: 182, distance: 27.7
click at [238, 183] on span "(8-11 yrs.) and Exploration (12-14 yrs.). These programs are designed to help y…" at bounding box center [320, 197] width 237 height 29
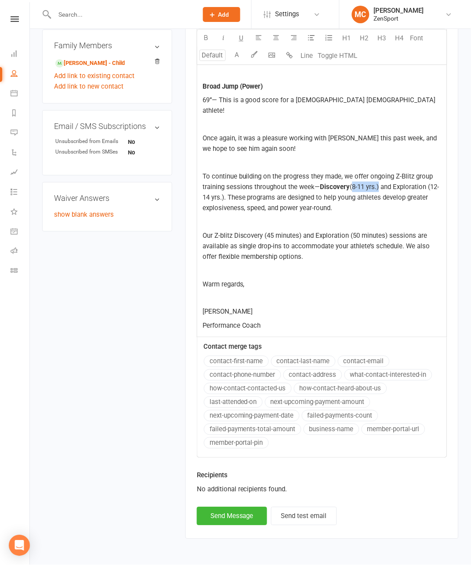
click at [249, 199] on span "(8-11 yrs.) and Exploration (12-14 yrs.). These programs are designed to help y…" at bounding box center [320, 197] width 237 height 29
drag, startPoint x: 241, startPoint y: 180, endPoint x: 210, endPoint y: 180, distance: 30.3
click at [210, 183] on span "(8-11 yrs.) and Exploration (12-14 yrs.). These programs are designed to help y…" at bounding box center [320, 197] width 237 height 29
click at [215, 42] on button "button" at bounding box center [224, 38] width 18 height 18
drag, startPoint x: 289, startPoint y: 182, endPoint x: 256, endPoint y: 181, distance: 32.5
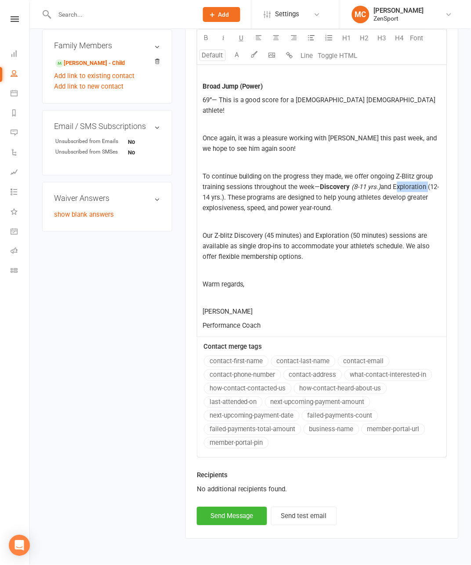
click at [256, 183] on span "and Exploration (12-14 yrs.). These programs are designed to help young athlete…" at bounding box center [320, 197] width 237 height 29
click at [197, 41] on button "button" at bounding box center [206, 38] width 18 height 18
drag, startPoint x: 325, startPoint y: 180, endPoint x: 290, endPoint y: 178, distance: 34.8
click at [290, 183] on span "(12-14 yrs.). These programs are designed to help young athletes develop greate…" at bounding box center [318, 197] width 233 height 29
click at [220, 40] on icon "button" at bounding box center [223, 37] width 7 height 7
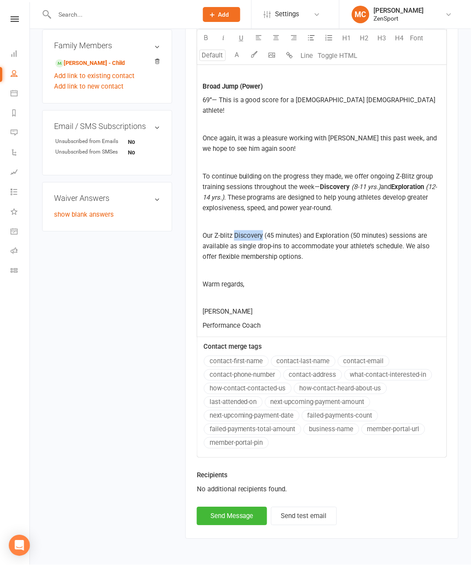
drag, startPoint x: 212, startPoint y: 228, endPoint x: 241, endPoint y: 228, distance: 29.0
click at [241, 232] on span "Our Z-blitz Discovery (45 minutes) and Exploration (50 minutes) sessions are av…" at bounding box center [316, 246] width 229 height 29
click at [202, 40] on icon "button" at bounding box center [205, 37] width 7 height 7
drag, startPoint x: 295, startPoint y: 230, endPoint x: 327, endPoint y: 232, distance: 32.1
click at [327, 232] on span "(45 minutes) and Exploration (50 minutes) sessions are available as single drop…" at bounding box center [316, 246] width 229 height 29
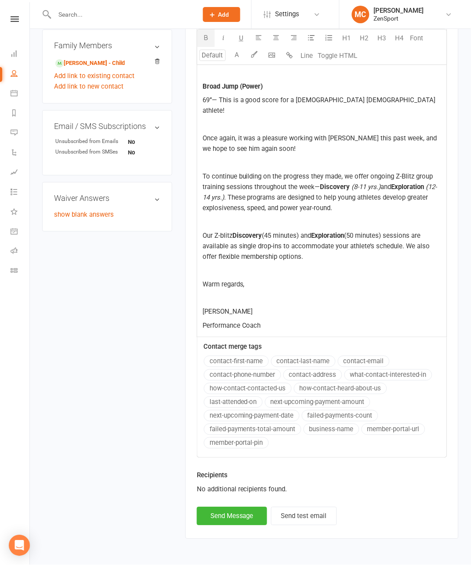
click at [202, 36] on icon "button" at bounding box center [205, 37] width 7 height 7
drag, startPoint x: 280, startPoint y: 230, endPoint x: 243, endPoint y: 227, distance: 37.0
click at [262, 232] on span "(45 minutes) and" at bounding box center [286, 236] width 49 height 8
click at [220, 37] on icon "button" at bounding box center [223, 37] width 7 height 7
drag, startPoint x: 368, startPoint y: 230, endPoint x: 331, endPoint y: 228, distance: 37.4
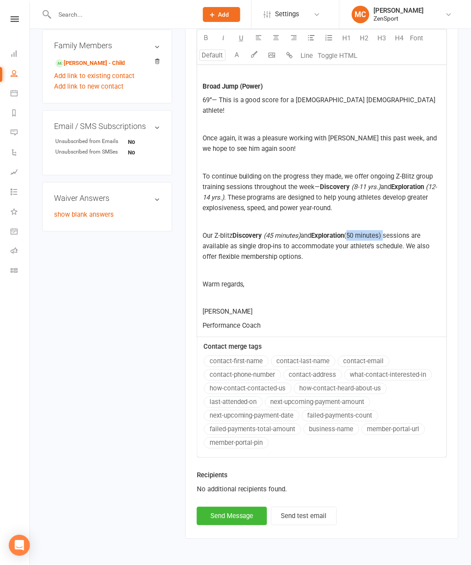
click at [331, 232] on span "(50 minutes) sessions are available as single drop-ins to accommodate your athl…" at bounding box center [316, 246] width 229 height 29
click at [220, 39] on icon "button" at bounding box center [223, 37] width 7 height 7
click at [212, 498] on button "Send Message" at bounding box center [232, 516] width 70 height 18
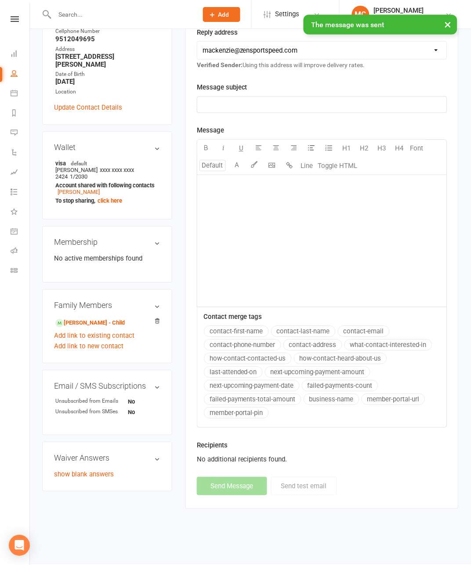
select select "1"
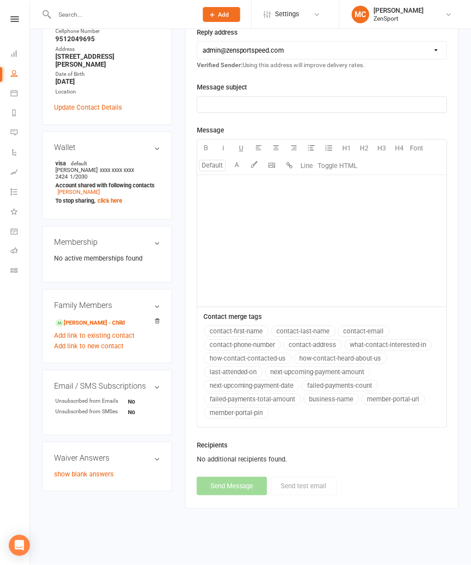
scroll to position [176, 0]
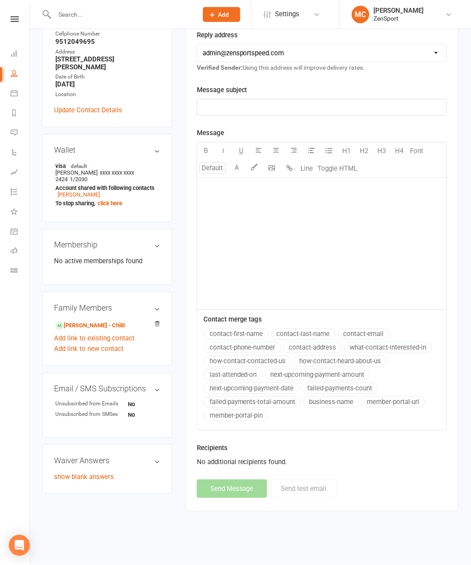
click at [97, 14] on input "text" at bounding box center [122, 14] width 140 height 12
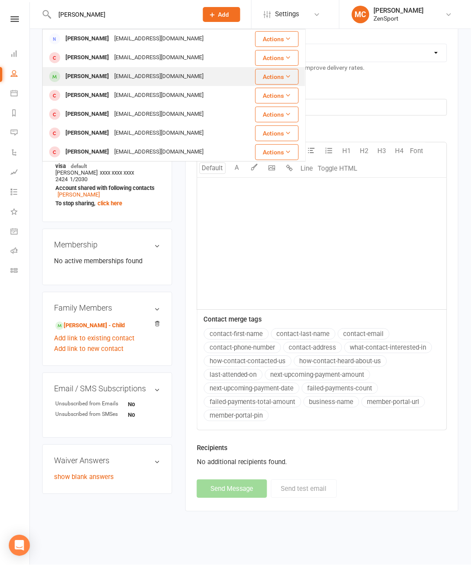
type input "Evan t"
click at [89, 75] on div "Evan Taggart" at bounding box center [87, 76] width 49 height 13
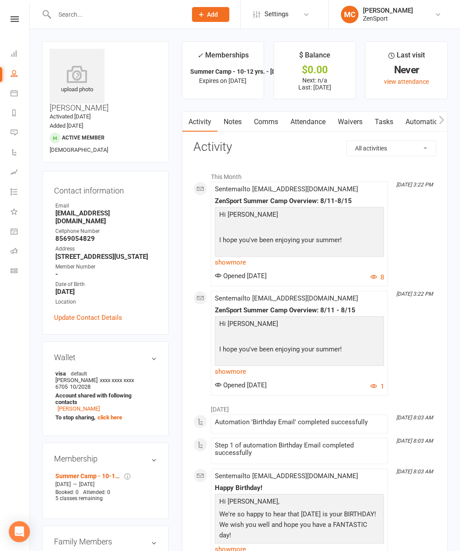
click at [91, 498] on link "Jennifer Taggart - Parent / Guardian" at bounding box center [103, 559] width 97 height 9
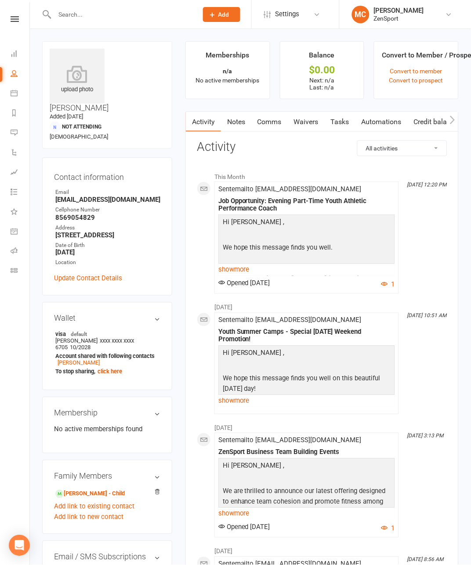
click at [251, 119] on link "Comms" at bounding box center [269, 122] width 36 height 20
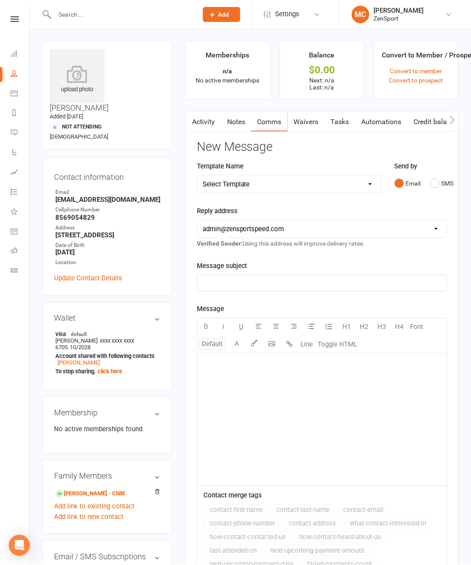
select select "4"
click at [227, 283] on p "﻿" at bounding box center [321, 283] width 239 height 11
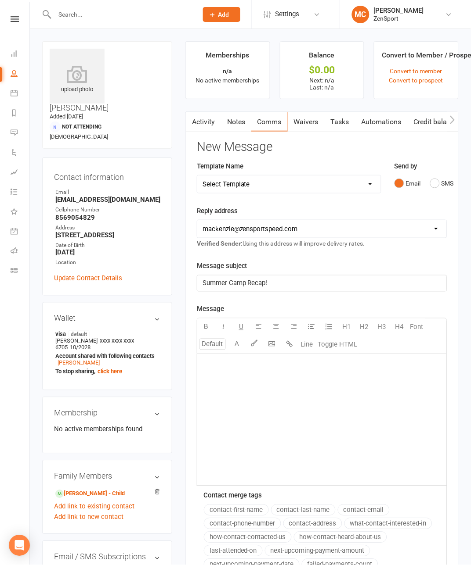
click at [247, 372] on div "﻿" at bounding box center [321, 420] width 249 height 132
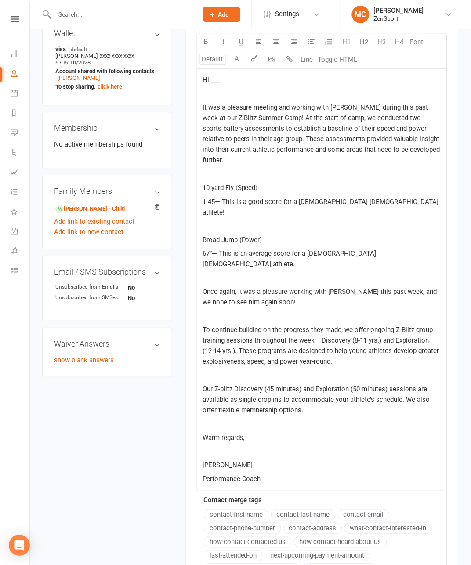
scroll to position [233, 0]
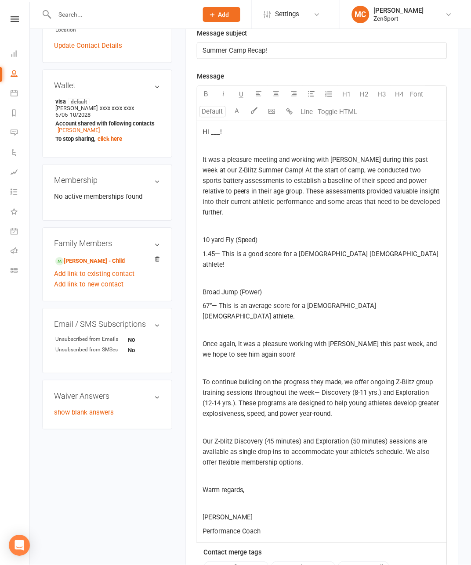
click at [202, 132] on span "Hi ___!" at bounding box center [211, 133] width 19 height 8
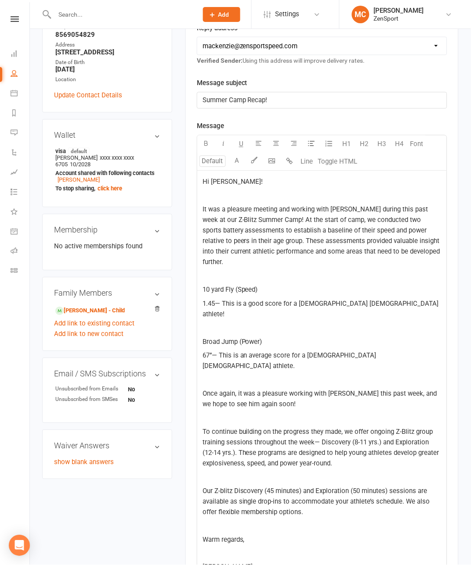
scroll to position [187, 0]
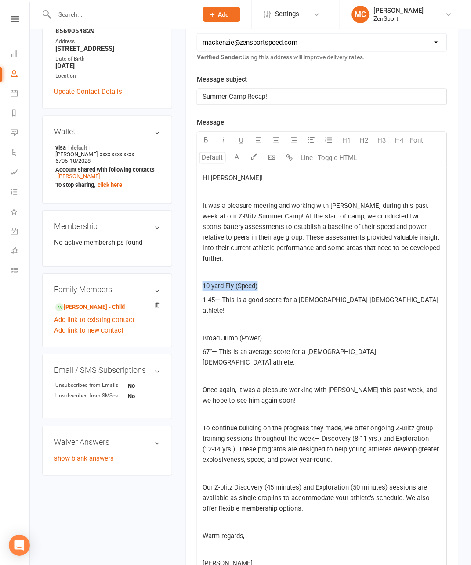
drag, startPoint x: 245, startPoint y: 295, endPoint x: 145, endPoint y: 290, distance: 100.2
click at [142, 291] on div "upload photo Jennifer Taggart Added 31 March, 2025 Not Attending 52 years old C…" at bounding box center [250, 334] width 429 height 958
click at [202, 141] on icon "button" at bounding box center [205, 140] width 7 height 7
drag, startPoint x: 183, startPoint y: 333, endPoint x: 161, endPoint y: 330, distance: 22.5
click at [179, 330] on main "Memberships n/a No active memberships Balance $0.00 Next: n/a Last: n/a Convert…" at bounding box center [322, 328] width 286 height 946
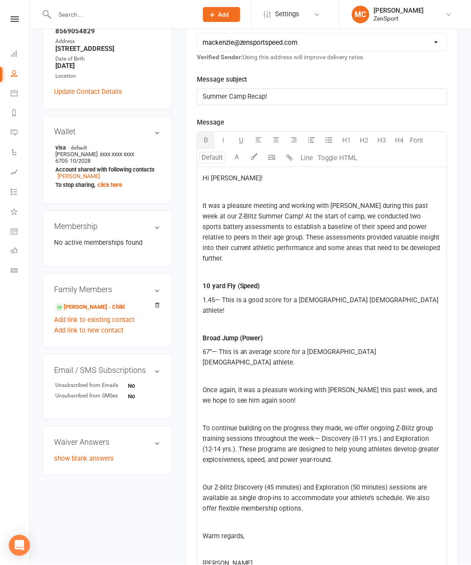
click at [202, 137] on icon "button" at bounding box center [205, 140] width 7 height 7
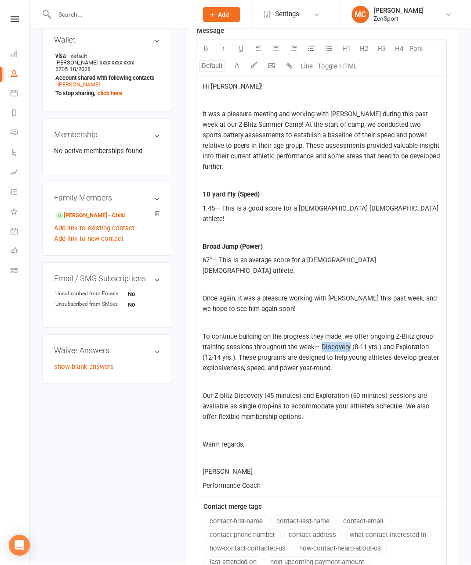
drag, startPoint x: 178, startPoint y: 341, endPoint x: 207, endPoint y: 341, distance: 28.5
click at [207, 341] on div "Hi Jennifer! ﻿ It was a pleasure meeting and working with Evan during this past…" at bounding box center [321, 286] width 249 height 422
click at [202, 48] on icon "button" at bounding box center [205, 48] width 7 height 7
click at [257, 343] on span "(8-11 yrs.) and Exploration (12-14 yrs.). These programs are designed to help y…" at bounding box center [320, 357] width 237 height 29
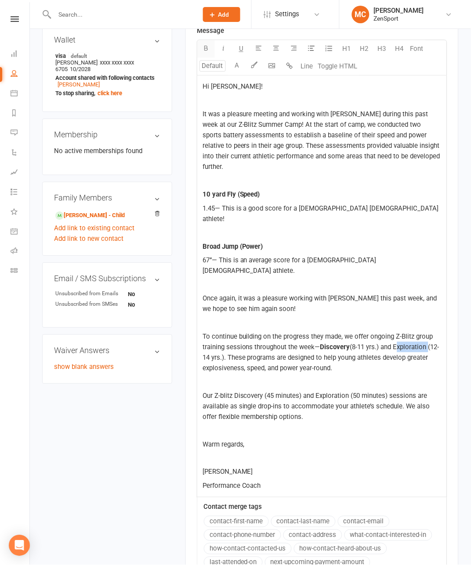
click at [202, 46] on icon "button" at bounding box center [205, 48] width 7 height 7
click at [212, 392] on span "Our Z-blitz Discovery (45 minutes) and Exploration (50 minutes) sessions are av…" at bounding box center [316, 406] width 229 height 29
click at [202, 47] on icon "button" at bounding box center [205, 48] width 7 height 7
click at [296, 392] on span "(45 minutes) and Exploration (50 minutes) sessions are available as single drop…" at bounding box center [316, 406] width 229 height 29
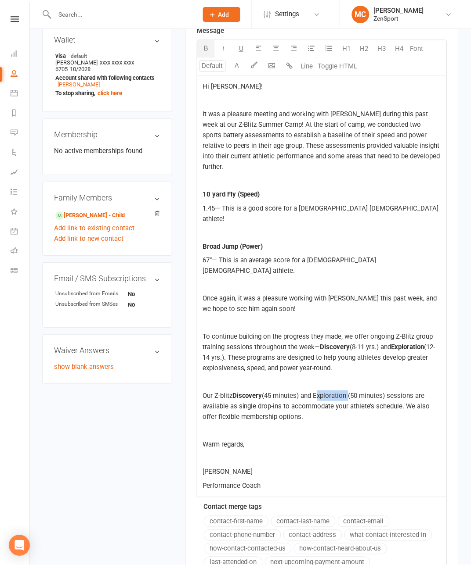
click at [296, 392] on span "(45 minutes) and Exploration (50 minutes) sessions are available as single drop…" at bounding box center [316, 406] width 229 height 29
click at [202, 47] on icon "button" at bounding box center [205, 48] width 7 height 7
drag, startPoint x: 240, startPoint y: 343, endPoint x: 211, endPoint y: 340, distance: 29.1
click at [350, 343] on span "(8-11 yrs.) and" at bounding box center [370, 347] width 41 height 8
click at [220, 47] on icon "button" at bounding box center [223, 48] width 7 height 7
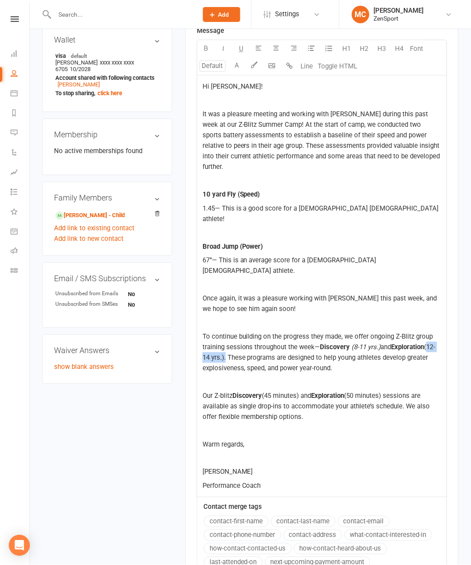
drag, startPoint x: 323, startPoint y: 342, endPoint x: 290, endPoint y: 341, distance: 33.4
click at [290, 343] on span "(12-14 yrs.). These programs are designed to help young athletes develop greate…" at bounding box center [318, 357] width 233 height 29
click at [220, 49] on icon "button" at bounding box center [223, 48] width 7 height 7
drag, startPoint x: 280, startPoint y: 390, endPoint x: 243, endPoint y: 389, distance: 37.3
click at [262, 392] on span "(45 minutes) and" at bounding box center [286, 396] width 49 height 8
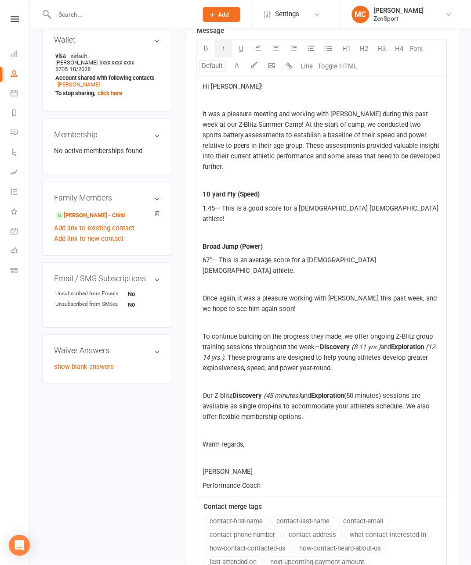
click at [220, 50] on icon "button" at bounding box center [223, 48] width 7 height 7
drag, startPoint x: 369, startPoint y: 391, endPoint x: 331, endPoint y: 388, distance: 37.4
click at [331, 392] on span "(50 minutes) sessions are available as single drop-ins to accommodate your athl…" at bounding box center [316, 406] width 229 height 29
click at [220, 47] on icon "button" at bounding box center [223, 48] width 7 height 7
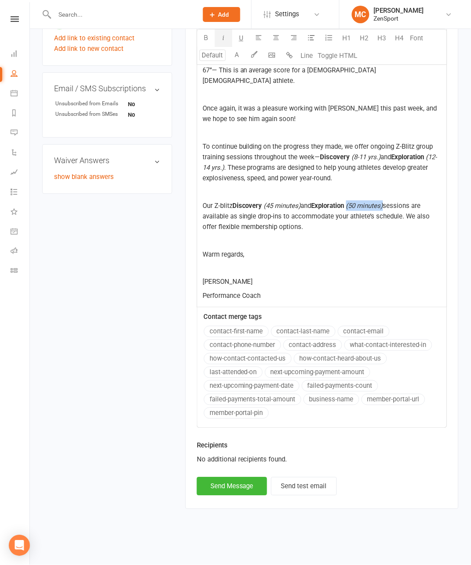
scroll to position [439, 0]
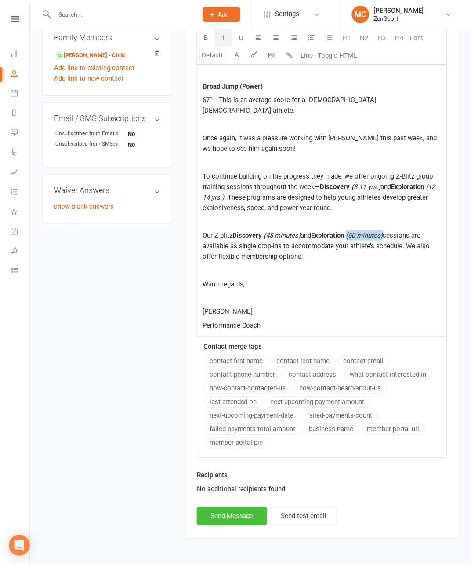
click at [212, 498] on button "Send Message" at bounding box center [232, 516] width 70 height 18
select select "1"
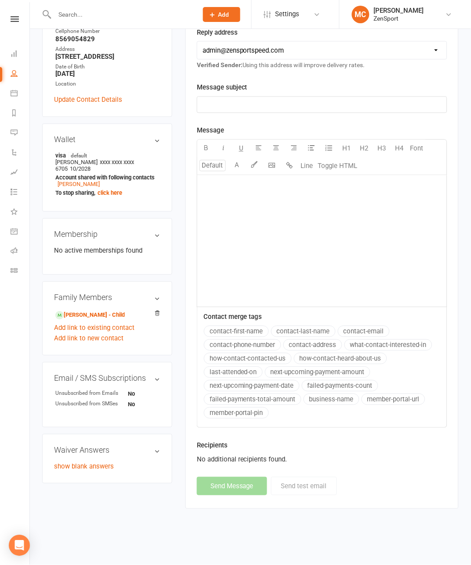
scroll to position [176, 0]
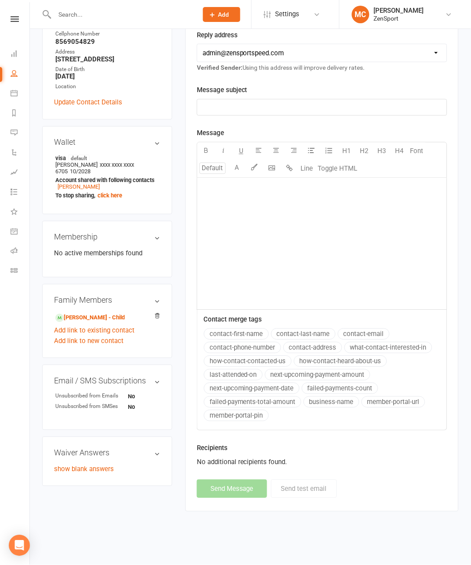
click at [100, 12] on input "text" at bounding box center [122, 14] width 140 height 12
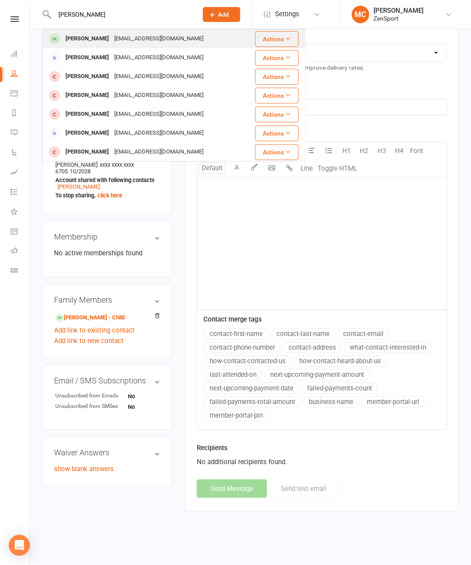
type input "ben leone"
click at [72, 37] on div "[PERSON_NAME]" at bounding box center [87, 38] width 49 height 13
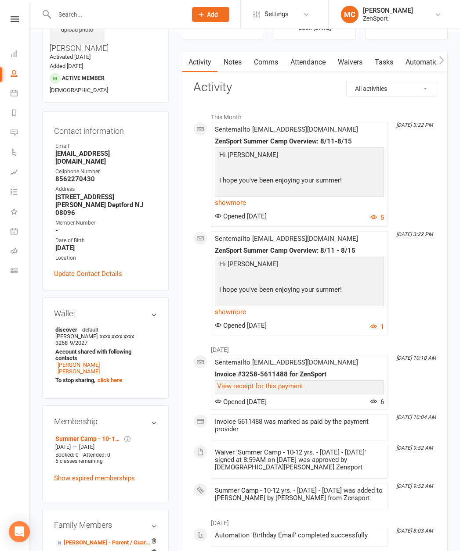
scroll to position [77, 0]
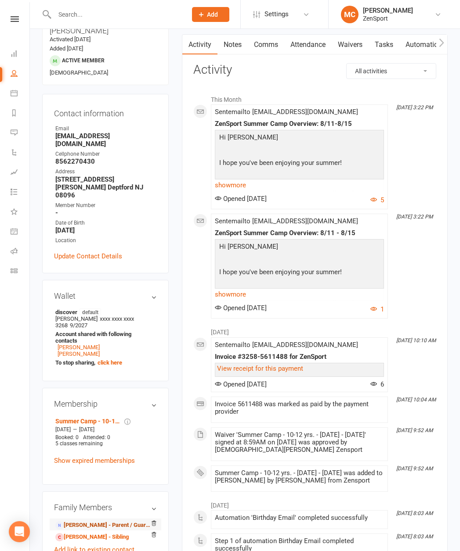
click at [92, 498] on link "Thomas Leone - Parent / Guardian" at bounding box center [103, 525] width 97 height 9
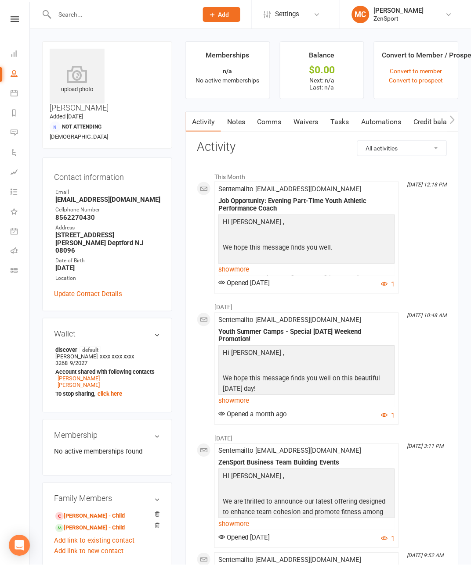
click at [251, 122] on link "Comms" at bounding box center [269, 122] width 36 height 20
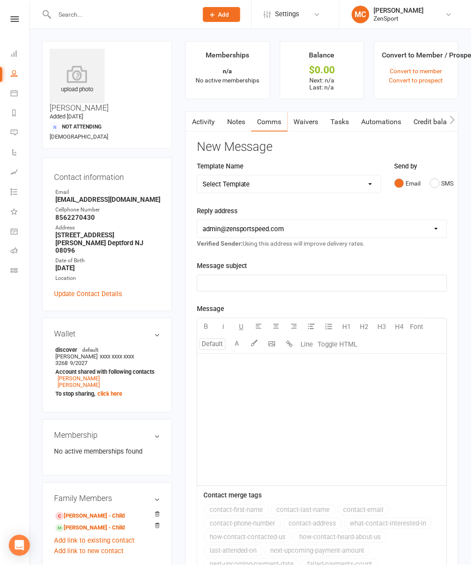
select select "4"
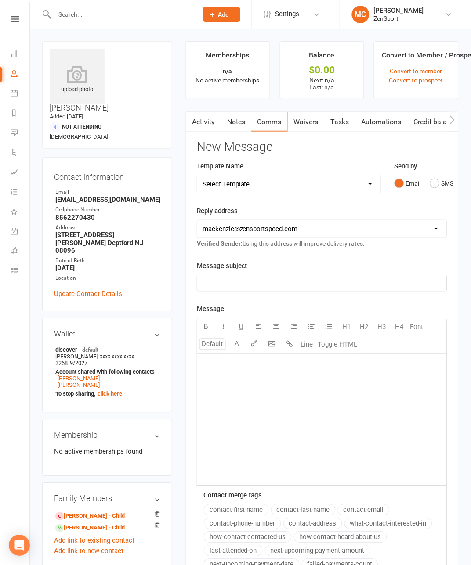
click at [246, 277] on div "﻿" at bounding box center [321, 284] width 249 height 16
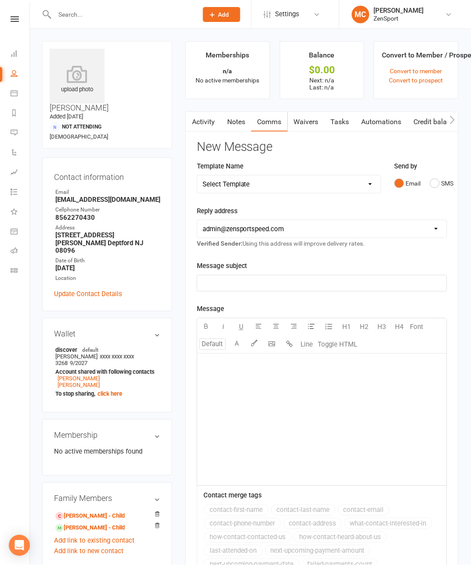
select select "4"
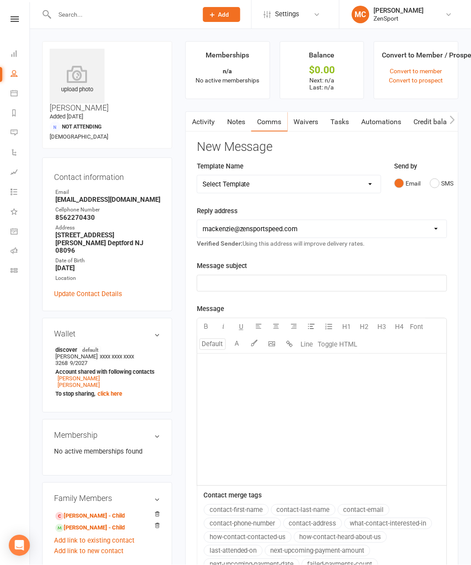
click at [241, 278] on p "﻿" at bounding box center [321, 283] width 239 height 11
click at [197, 435] on div "﻿" at bounding box center [321, 420] width 249 height 132
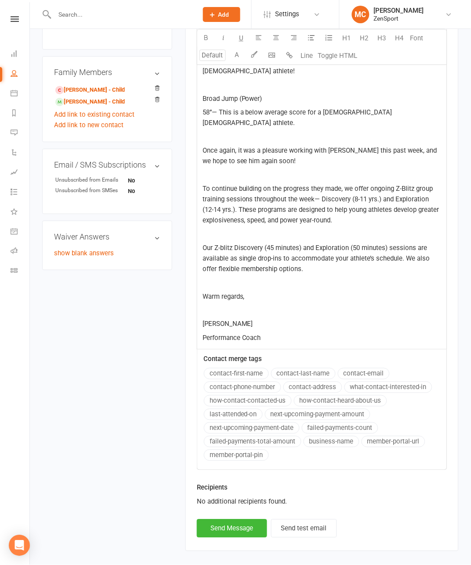
scroll to position [354, 0]
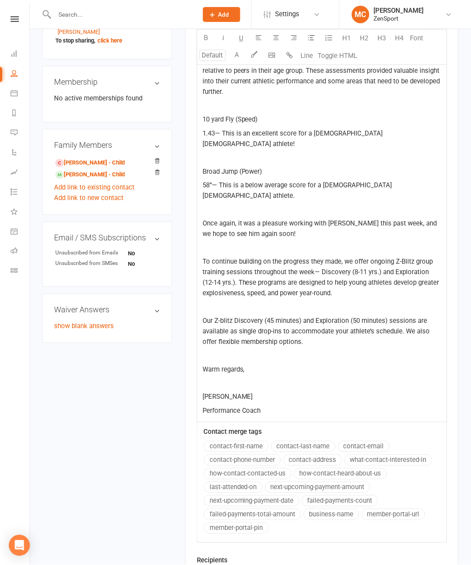
drag, startPoint x: 241, startPoint y: 123, endPoint x: 161, endPoint y: 124, distance: 79.9
click at [179, 124] on main "Memberships n/a No active memberships Balance $0.00 Next: n/a Last: n/a Convert…" at bounding box center [322, 160] width 286 height 946
click at [197, 40] on button "button" at bounding box center [206, 38] width 18 height 18
drag, startPoint x: 244, startPoint y: 178, endPoint x: 162, endPoint y: 178, distance: 82.5
click at [185, 178] on div "Activity Notes Comms Waivers Tasks Automations Credit balance New Message Templ…" at bounding box center [321, 191] width 273 height 867
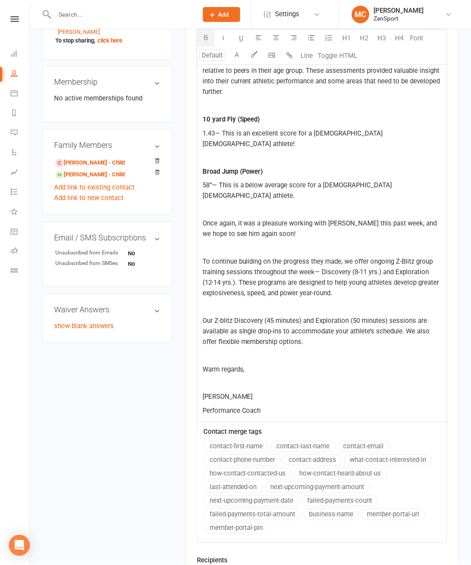
click at [197, 32] on button "button" at bounding box center [206, 38] width 18 height 18
click at [202, 285] on span "To continue building on the progress they made, we offer ongoing Z-Blitz group …" at bounding box center [321, 278] width 238 height 40
click at [202, 37] on icon "button" at bounding box center [205, 37] width 7 height 7
click at [254, 287] on span "(8-11 yrs.) and Exploration (12-14 yrs.). These programs are designed to help y…" at bounding box center [320, 282] width 237 height 29
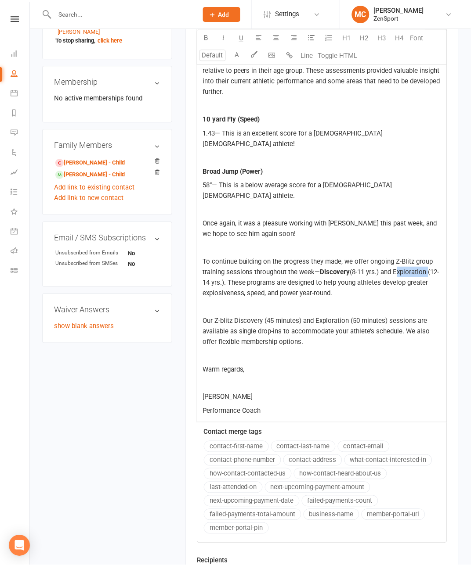
click at [254, 287] on span "(8-11 yrs.) and Exploration (12-14 yrs.). These programs are designed to help y…" at bounding box center [320, 282] width 237 height 29
click at [202, 39] on icon "button" at bounding box center [205, 37] width 7 height 7
click at [212, 335] on span "Our Z-blitz Discovery (45 minutes) and Exploration (50 minutes) sessions are av…" at bounding box center [316, 331] width 229 height 29
click at [202, 37] on icon "button" at bounding box center [205, 37] width 7 height 7
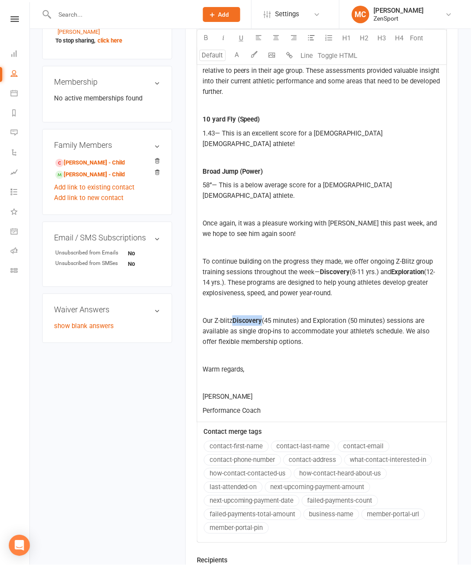
click at [296, 336] on span "(45 minutes) and Exploration (50 minutes) sessions are available as single drop…" at bounding box center [316, 331] width 229 height 29
click at [202, 38] on icon "button" at bounding box center [205, 37] width 7 height 7
drag, startPoint x: 281, startPoint y: 335, endPoint x: 242, endPoint y: 335, distance: 38.6
click at [262, 325] on span "(45 minutes) and" at bounding box center [286, 321] width 49 height 8
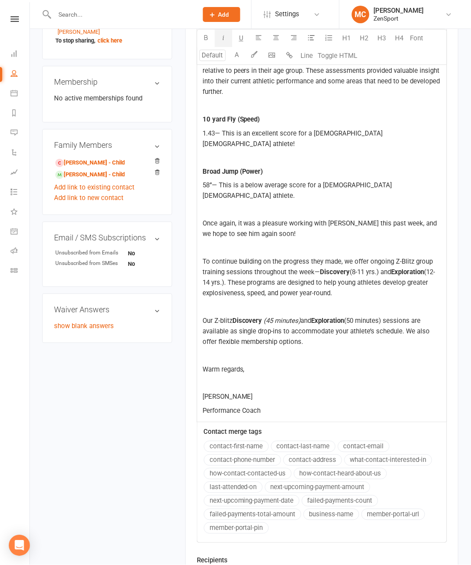
click at [220, 40] on icon "button" at bounding box center [223, 37] width 7 height 7
drag, startPoint x: 369, startPoint y: 332, endPoint x: 331, endPoint y: 330, distance: 37.4
click at [331, 330] on p "Our Z-blitz Discovery (45 minutes) and Exploration (50 minutes) sessions are av…" at bounding box center [321, 332] width 239 height 32
click at [220, 35] on icon "button" at bounding box center [223, 37] width 7 height 7
drag, startPoint x: 241, startPoint y: 286, endPoint x: 210, endPoint y: 284, distance: 30.8
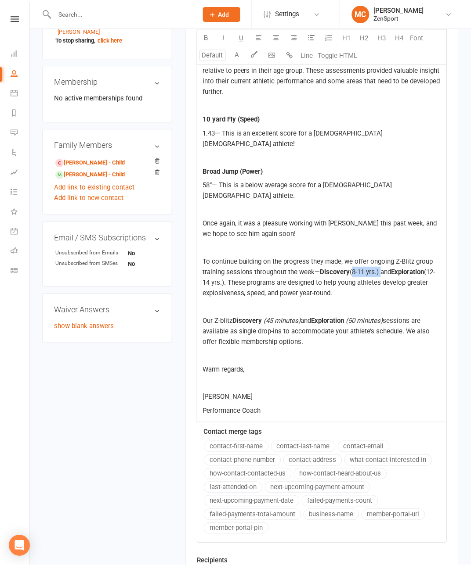
click at [350, 276] on span "(8-11 yrs.) and" at bounding box center [370, 272] width 41 height 8
click at [220, 40] on icon "button" at bounding box center [223, 37] width 7 height 7
drag, startPoint x: 324, startPoint y: 288, endPoint x: 292, endPoint y: 287, distance: 32.5
click at [292, 287] on span "(12-14 yrs.). These programs are designed to help young athletes develop greate…" at bounding box center [318, 282] width 233 height 29
click at [220, 36] on icon "button" at bounding box center [223, 37] width 7 height 7
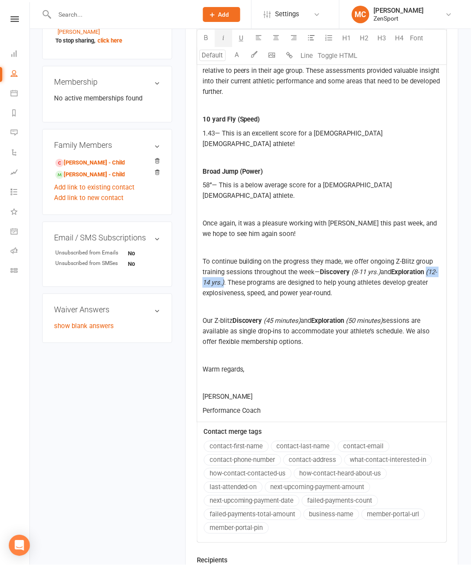
click at [308, 375] on p "Warm regards," at bounding box center [321, 369] width 239 height 11
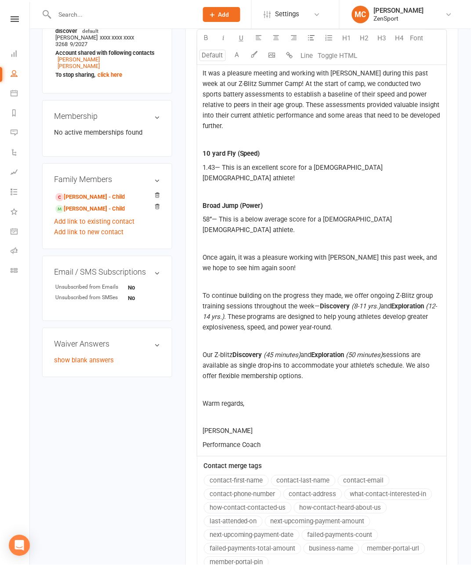
scroll to position [246, 0]
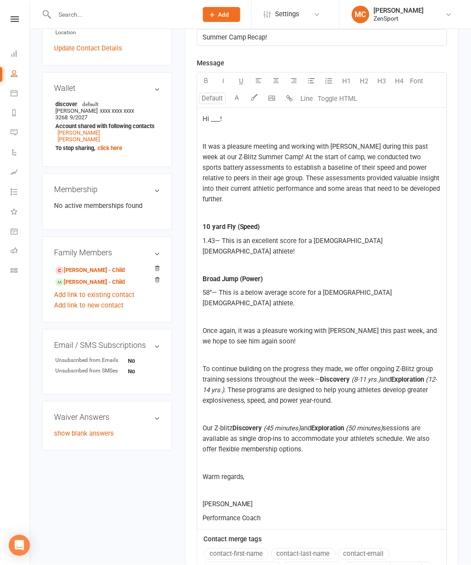
click at [202, 118] on span "Hi ___!" at bounding box center [211, 119] width 19 height 8
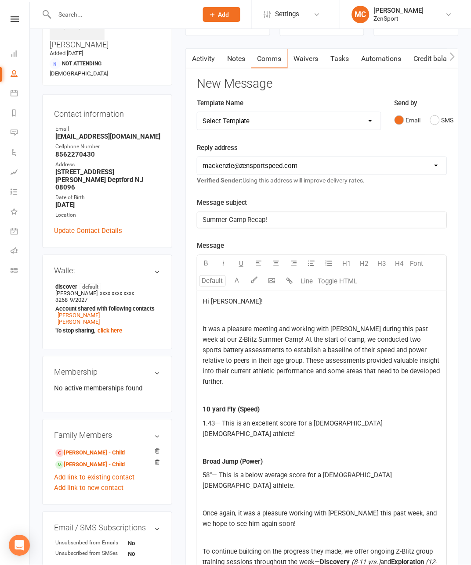
scroll to position [439, 0]
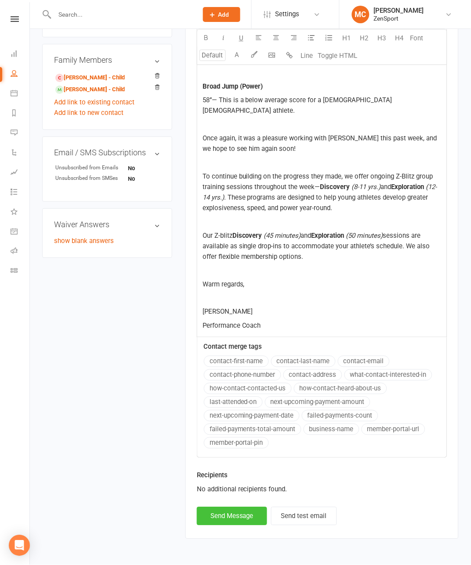
click at [208, 526] on button "Send Message" at bounding box center [232, 516] width 70 height 18
select select "1"
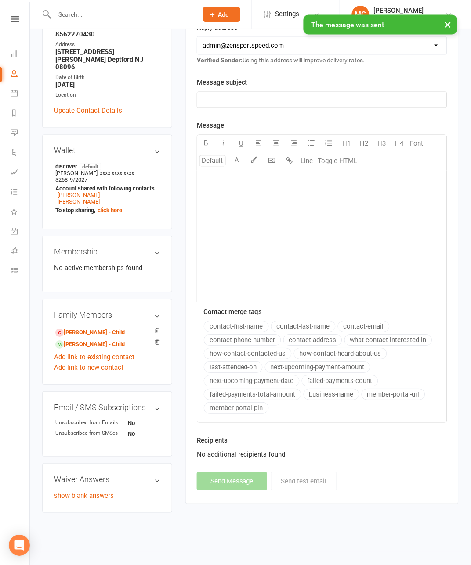
scroll to position [176, 0]
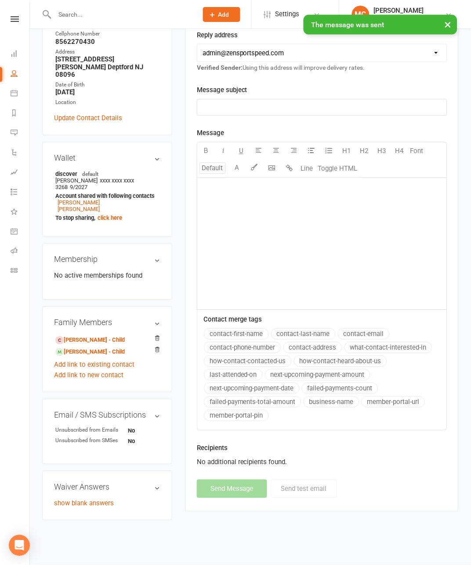
click at [74, 14] on input "text" at bounding box center [122, 14] width 140 height 12
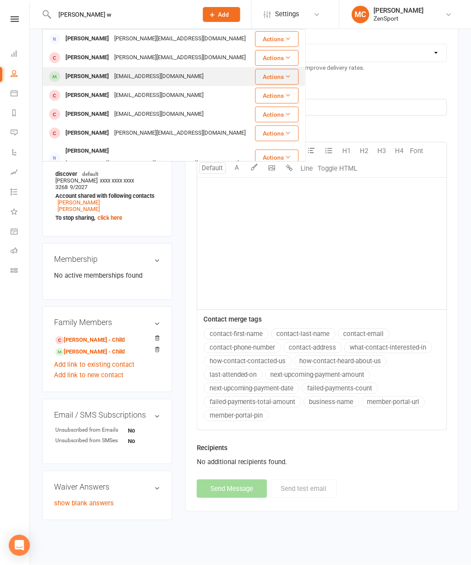
type input "[PERSON_NAME] w"
click at [90, 79] on div "[PERSON_NAME]" at bounding box center [87, 76] width 49 height 13
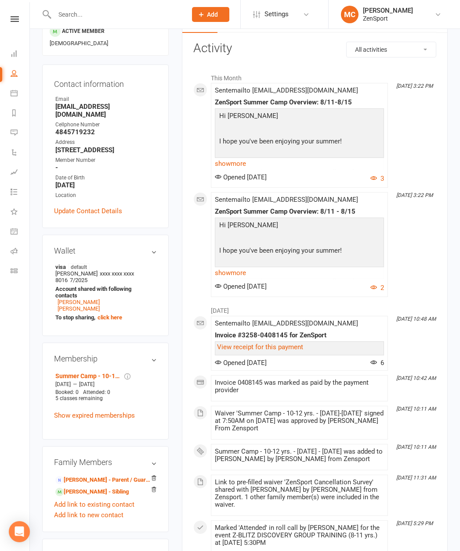
scroll to position [113, 0]
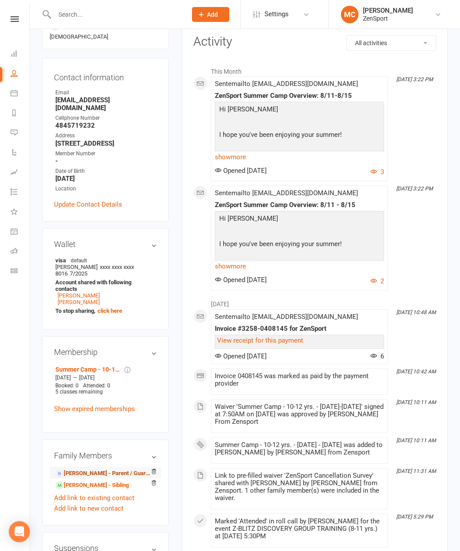
click at [79, 469] on link "[PERSON_NAME] - Parent / Guardian" at bounding box center [103, 473] width 97 height 9
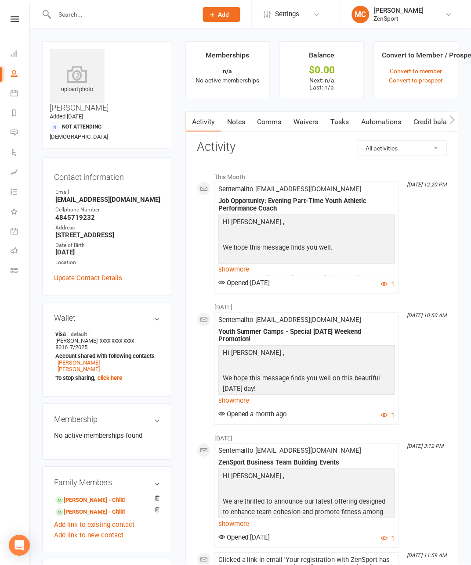
click at [251, 119] on link "Comms" at bounding box center [269, 122] width 36 height 20
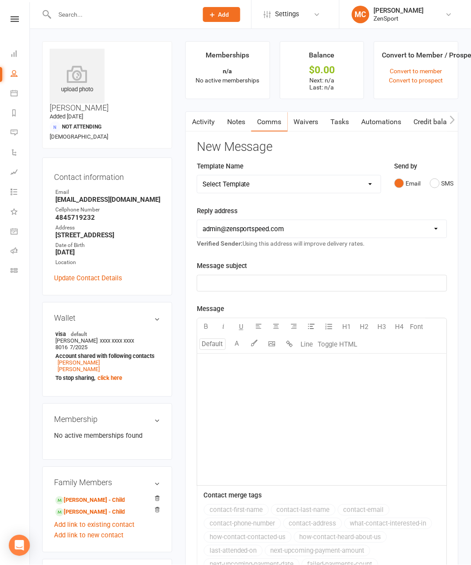
select select "4"
click at [202, 285] on p "﻿" at bounding box center [321, 283] width 239 height 11
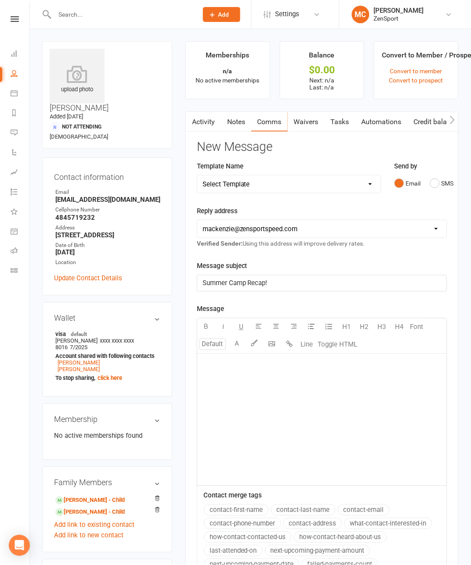
click at [289, 388] on div "﻿" at bounding box center [321, 420] width 249 height 132
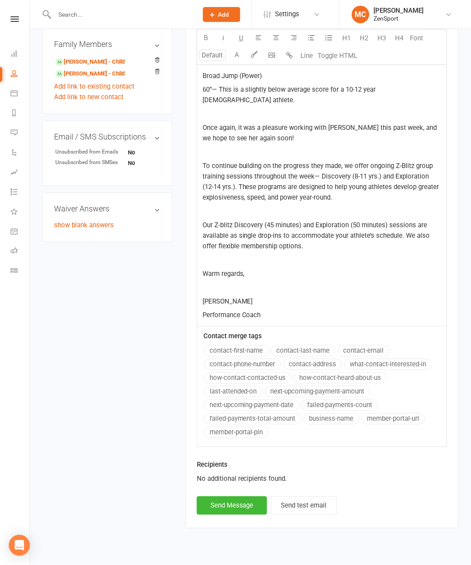
click at [212, 240] on span "Our Z-blitz Discovery (45 minutes) and Exploration (50 minutes) sessions are av…" at bounding box center [316, 235] width 229 height 29
click at [202, 35] on icon "button" at bounding box center [205, 37] width 7 height 7
click at [296, 240] on span "(45 minutes) and Exploration (50 minutes) sessions are available as single drop…" at bounding box center [316, 235] width 229 height 29
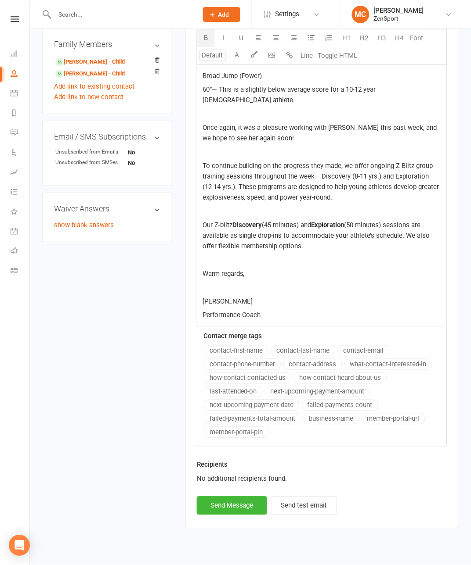
click at [202, 37] on icon "button" at bounding box center [205, 37] width 7 height 7
drag, startPoint x: 331, startPoint y: 237, endPoint x: 369, endPoint y: 237, distance: 37.8
click at [369, 237] on span "(50 minutes) sessions are available as single drop-ins to accommodate your athl…" at bounding box center [316, 235] width 229 height 29
click at [220, 36] on icon "button" at bounding box center [223, 37] width 7 height 7
drag, startPoint x: 243, startPoint y: 240, endPoint x: 280, endPoint y: 241, distance: 36.9
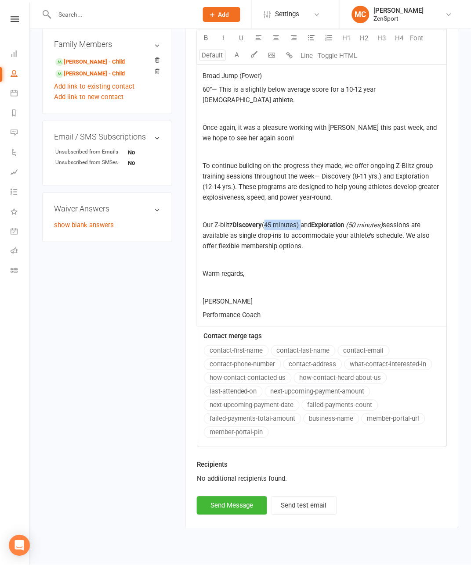
click at [280, 229] on span "(45 minutes) and" at bounding box center [286, 225] width 49 height 8
click at [220, 38] on icon "button" at bounding box center [223, 37] width 7 height 7
click at [202, 192] on span "To continue building on the progress they made, we offer ongoing Z-Blitz group …" at bounding box center [321, 182] width 238 height 40
click at [202, 35] on icon "button" at bounding box center [205, 37] width 7 height 7
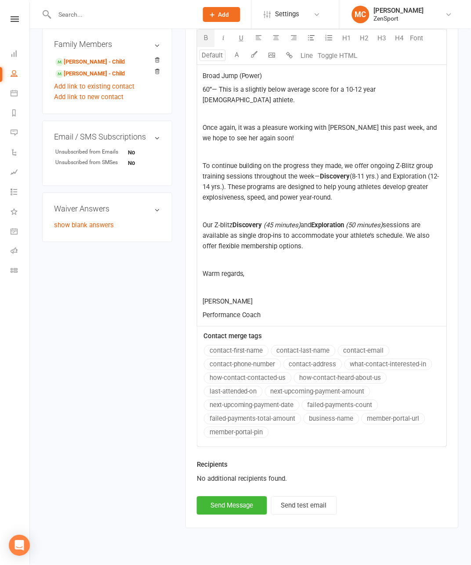
click at [255, 192] on span "(8-11 yrs.) and Exploration (12-14 yrs.). These programs are designed to help y…" at bounding box center [320, 187] width 237 height 29
click at [202, 39] on icon "button" at bounding box center [205, 37] width 7 height 7
drag, startPoint x: 241, startPoint y: 191, endPoint x: 210, endPoint y: 190, distance: 30.7
click at [350, 180] on span "(8-11 yrs.) and" at bounding box center [370, 177] width 41 height 8
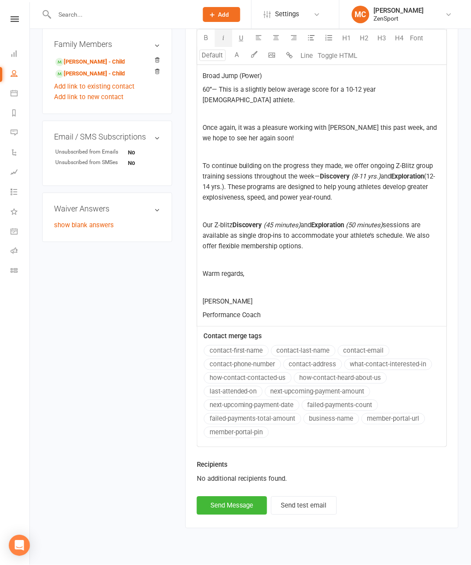
click at [220, 36] on icon "button" at bounding box center [223, 37] width 7 height 7
drag, startPoint x: 324, startPoint y: 193, endPoint x: 291, endPoint y: 192, distance: 33.4
click at [291, 192] on span "(12-14 yrs.). These programs are designed to help young athletes develop greate…" at bounding box center [318, 187] width 233 height 29
click at [220, 40] on icon "button" at bounding box center [223, 37] width 7 height 7
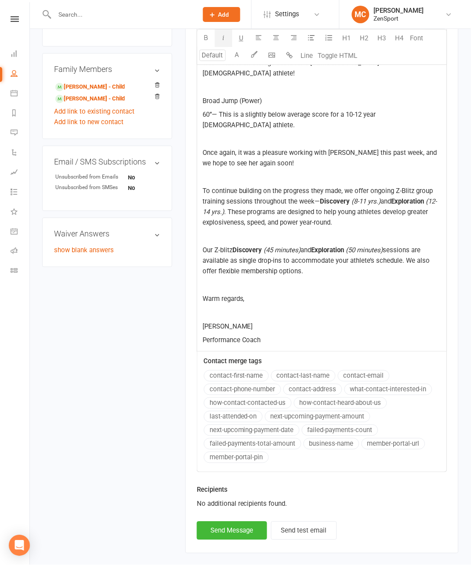
scroll to position [385, 0]
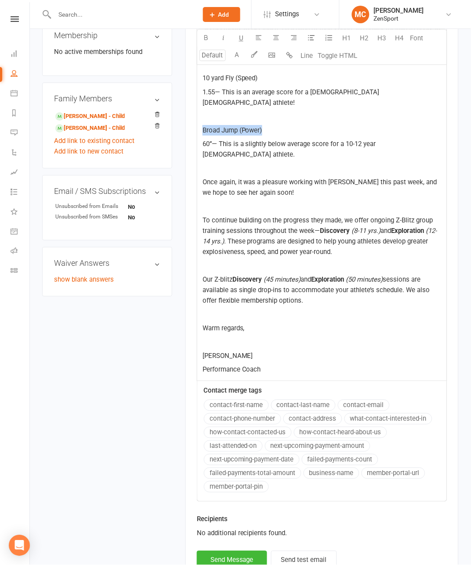
drag, startPoint x: 250, startPoint y: 137, endPoint x: 161, endPoint y: 134, distance: 88.7
click at [179, 134] on main "Memberships n/a No active memberships Balance $0.00 Next: n/a Last: n/a Convert…" at bounding box center [322, 124] width 286 height 935
click at [202, 36] on icon "button" at bounding box center [205, 37] width 7 height 7
drag, startPoint x: 201, startPoint y: 85, endPoint x: 178, endPoint y: 84, distance: 22.9
click at [197, 84] on div "Hi ___! ﻿ It was a pleasure working with [PERSON_NAME] during this past week at…" at bounding box center [321, 176] width 249 height 412
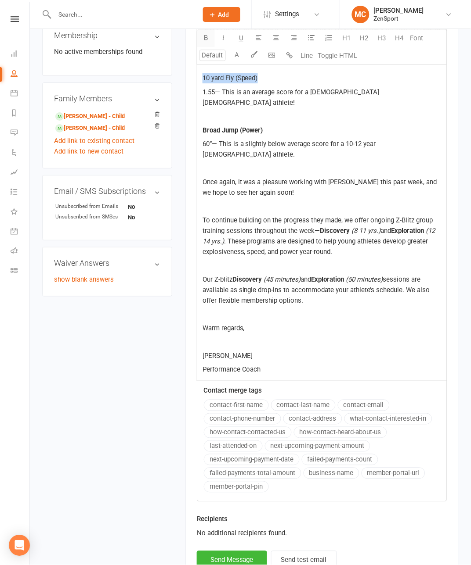
click at [202, 35] on icon "button" at bounding box center [205, 37] width 7 height 7
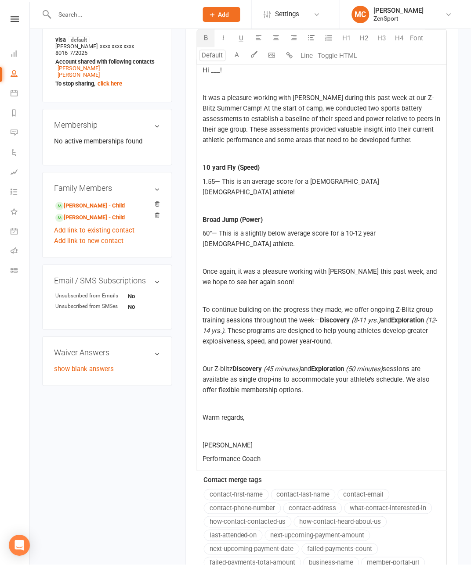
scroll to position [245, 0]
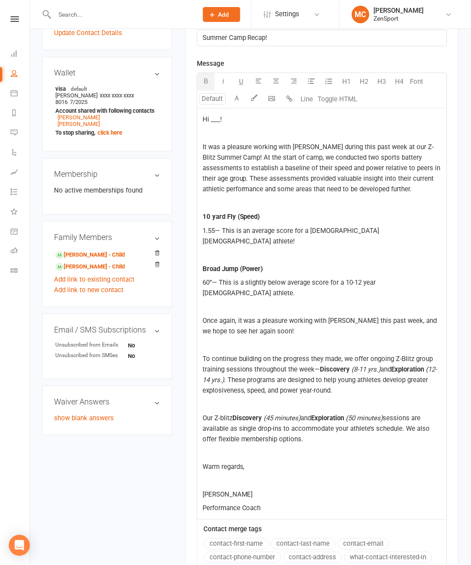
click at [202, 119] on span "Hi ___!" at bounding box center [211, 120] width 19 height 8
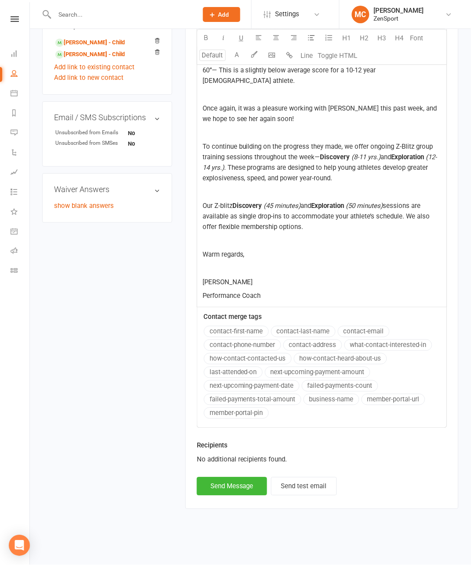
scroll to position [439, 0]
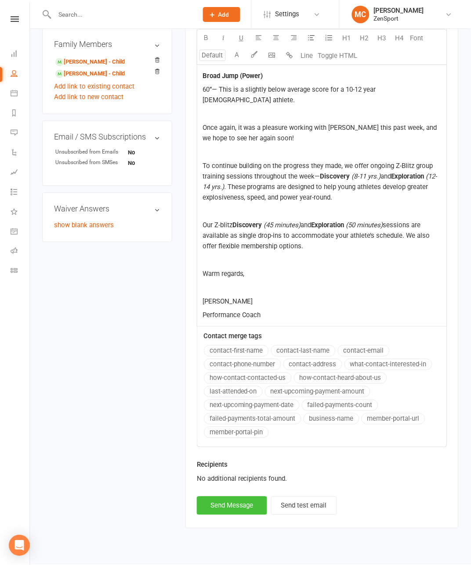
click at [206, 515] on button "Send Message" at bounding box center [232, 506] width 70 height 18
select select "1"
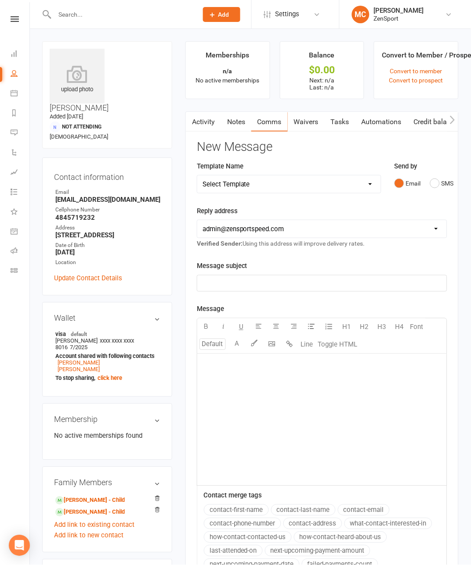
scroll to position [0, 0]
